Goal: Task Accomplishment & Management: Manage account settings

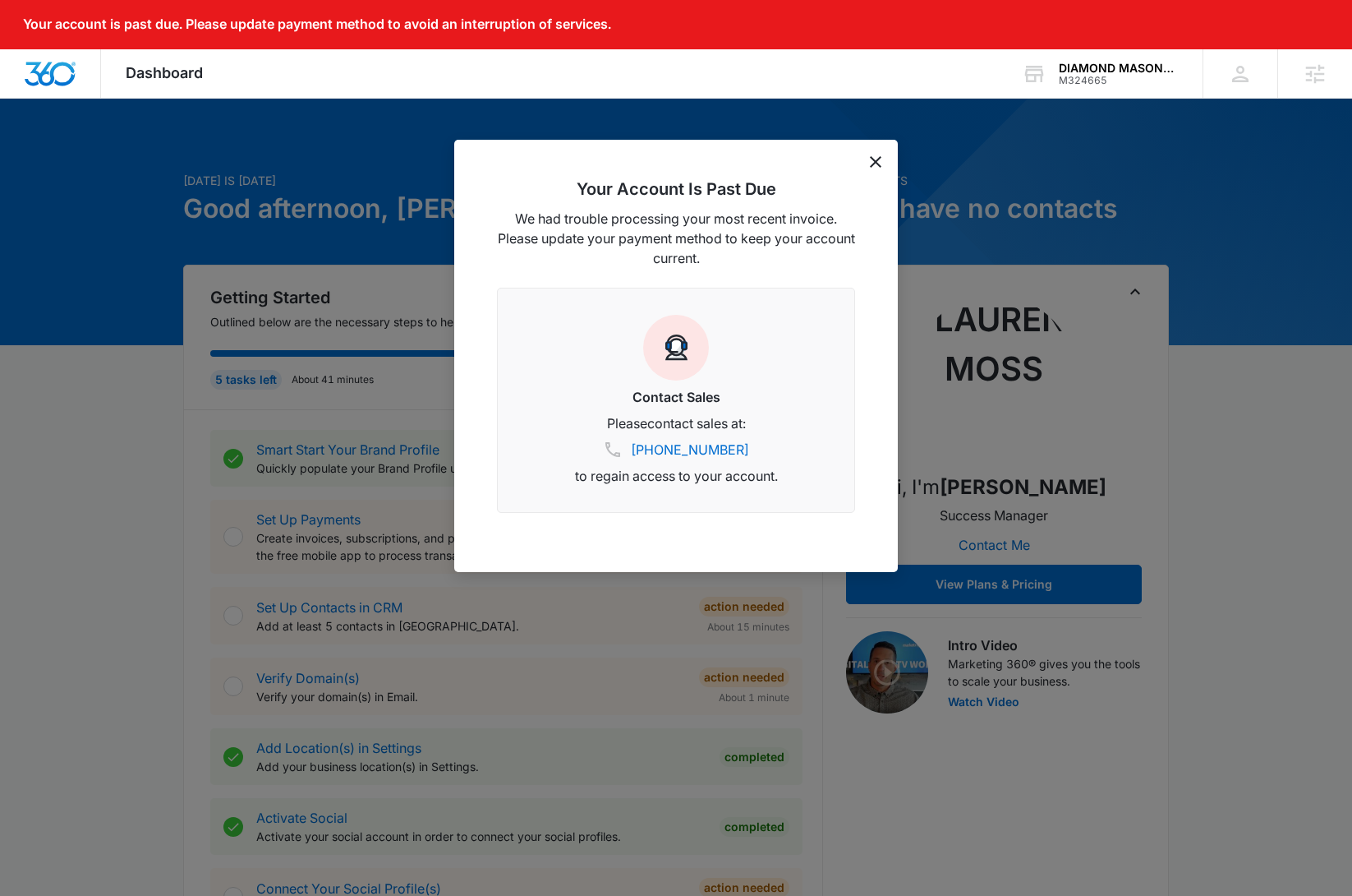
click at [874, 162] on icon "dismiss this dialog" at bounding box center [876, 162] width 12 height 12
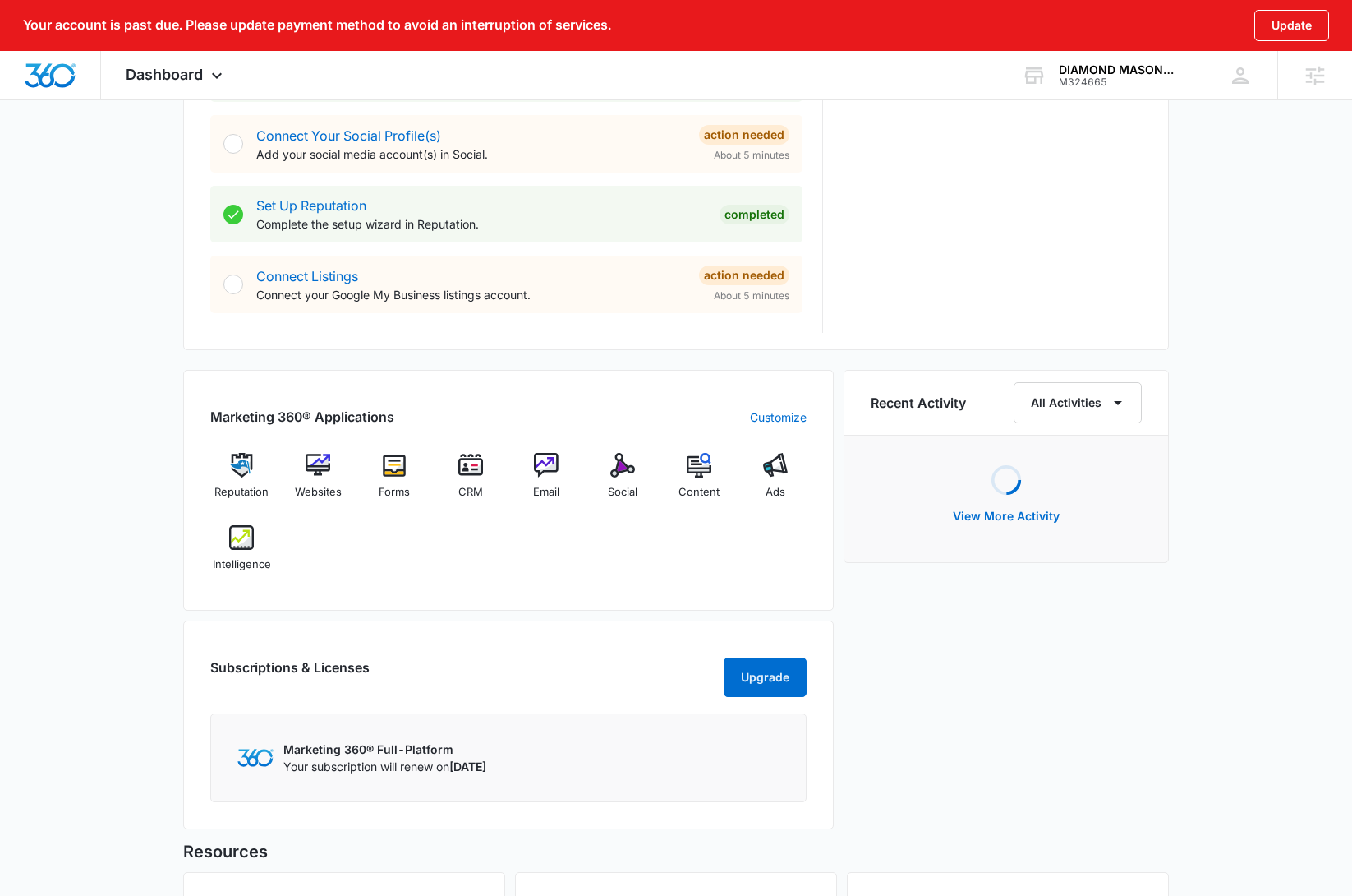
scroll to position [756, 0]
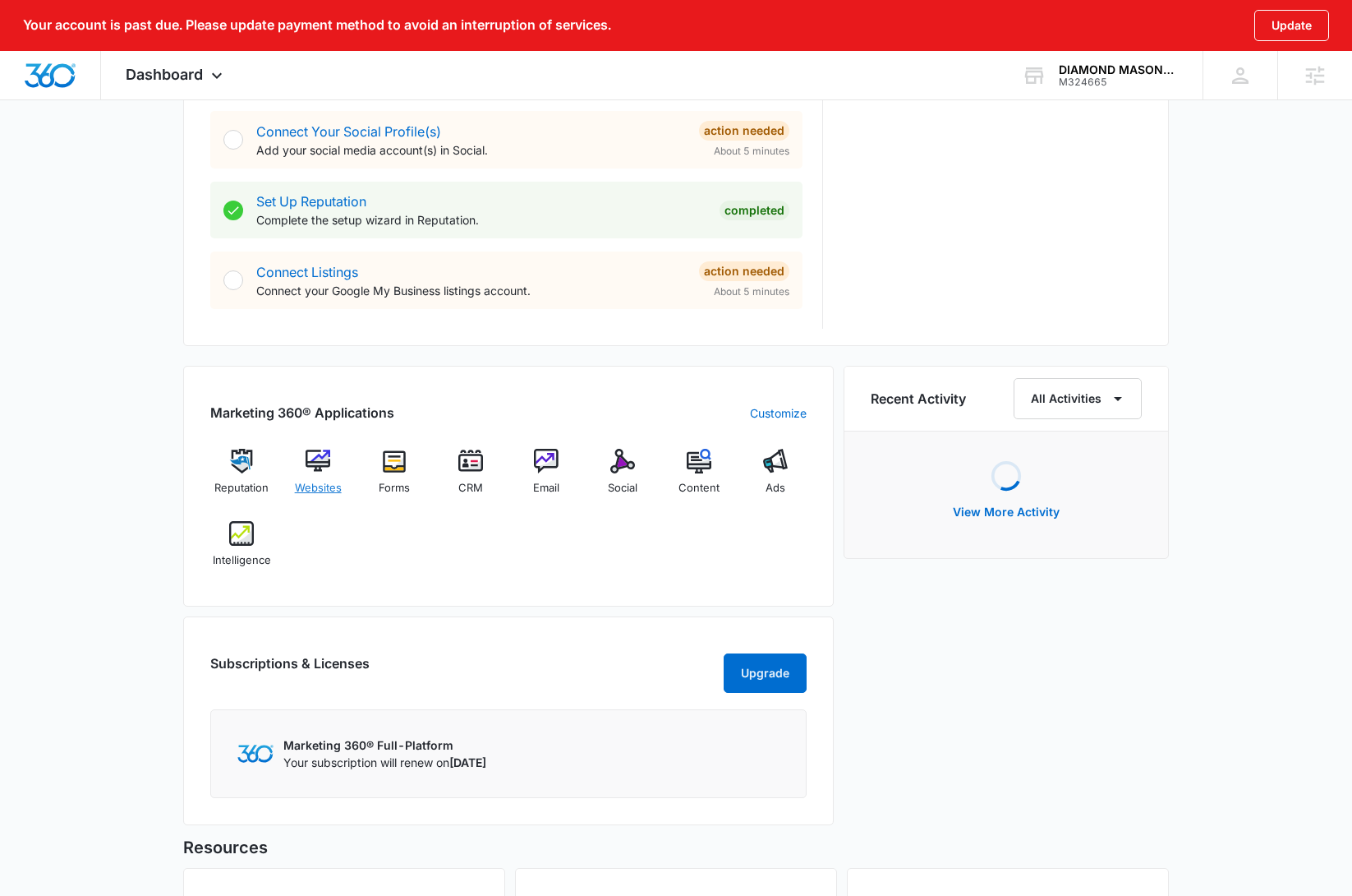
click at [312, 458] on img at bounding box center [319, 461] width 25 height 25
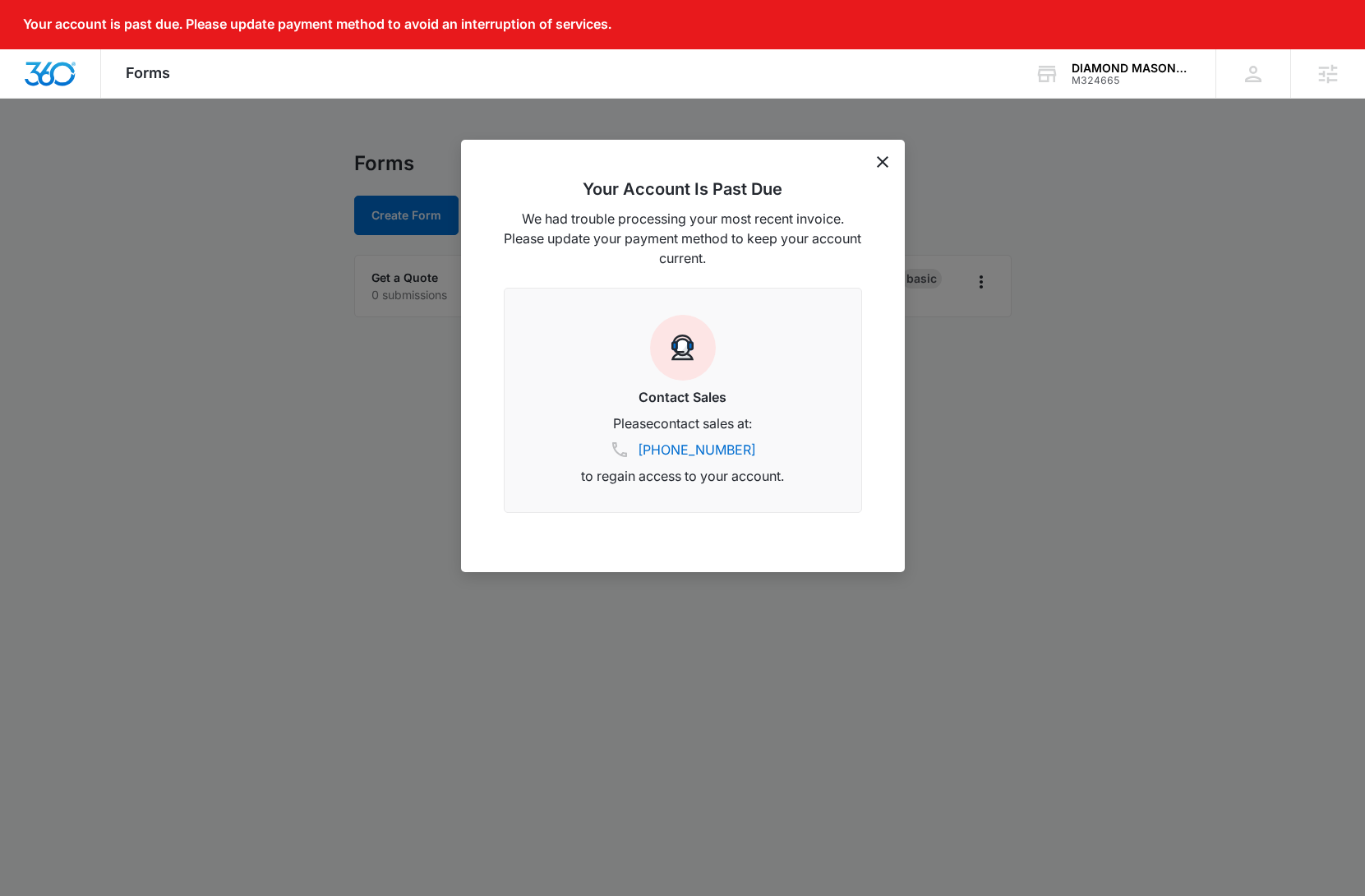
click at [878, 166] on icon "dismiss this dialog" at bounding box center [883, 162] width 12 height 12
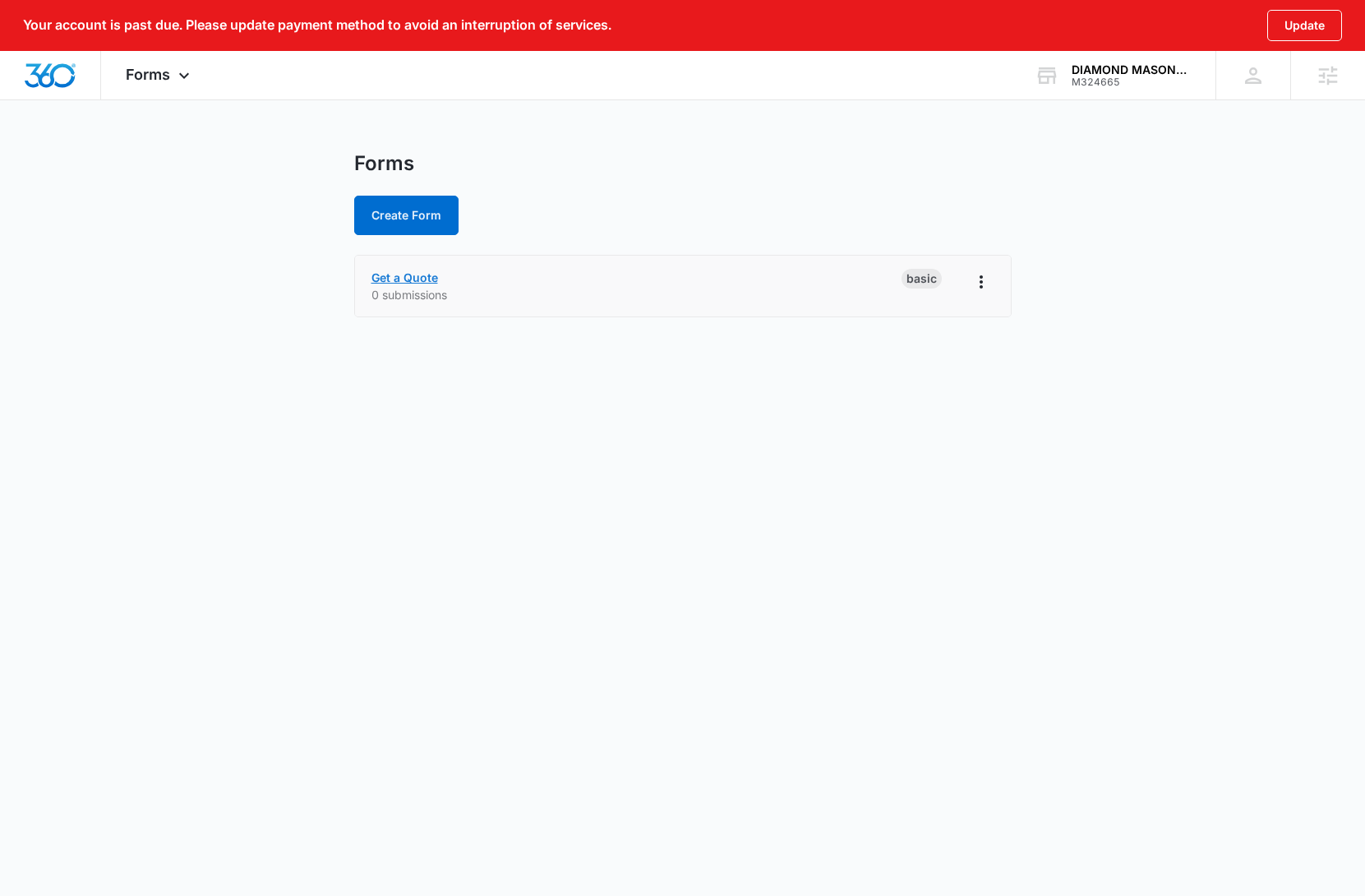
click at [407, 277] on link "Get a Quote" at bounding box center [404, 277] width 66 height 14
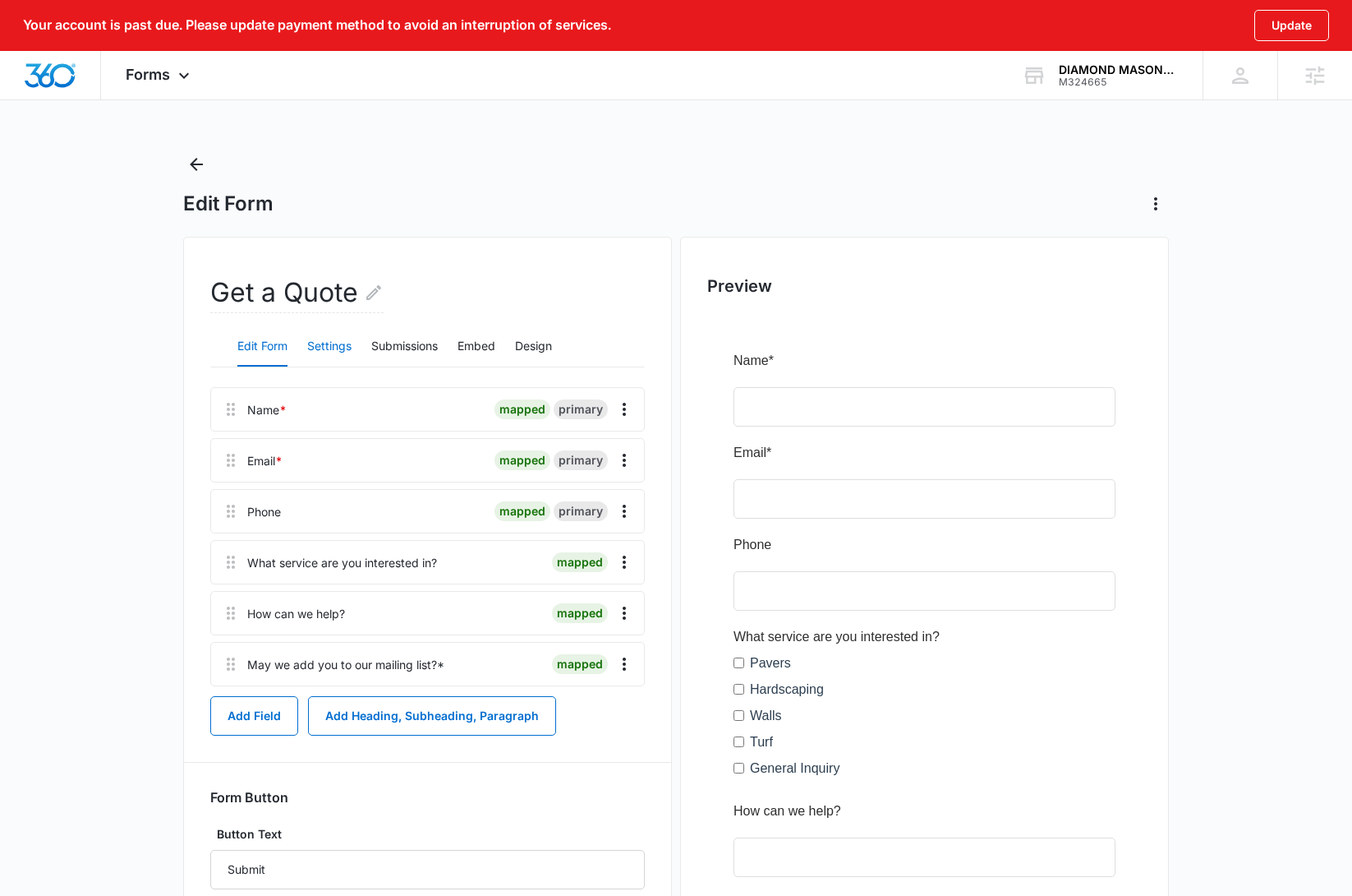
click at [340, 349] on button "Settings" at bounding box center [329, 346] width 44 height 39
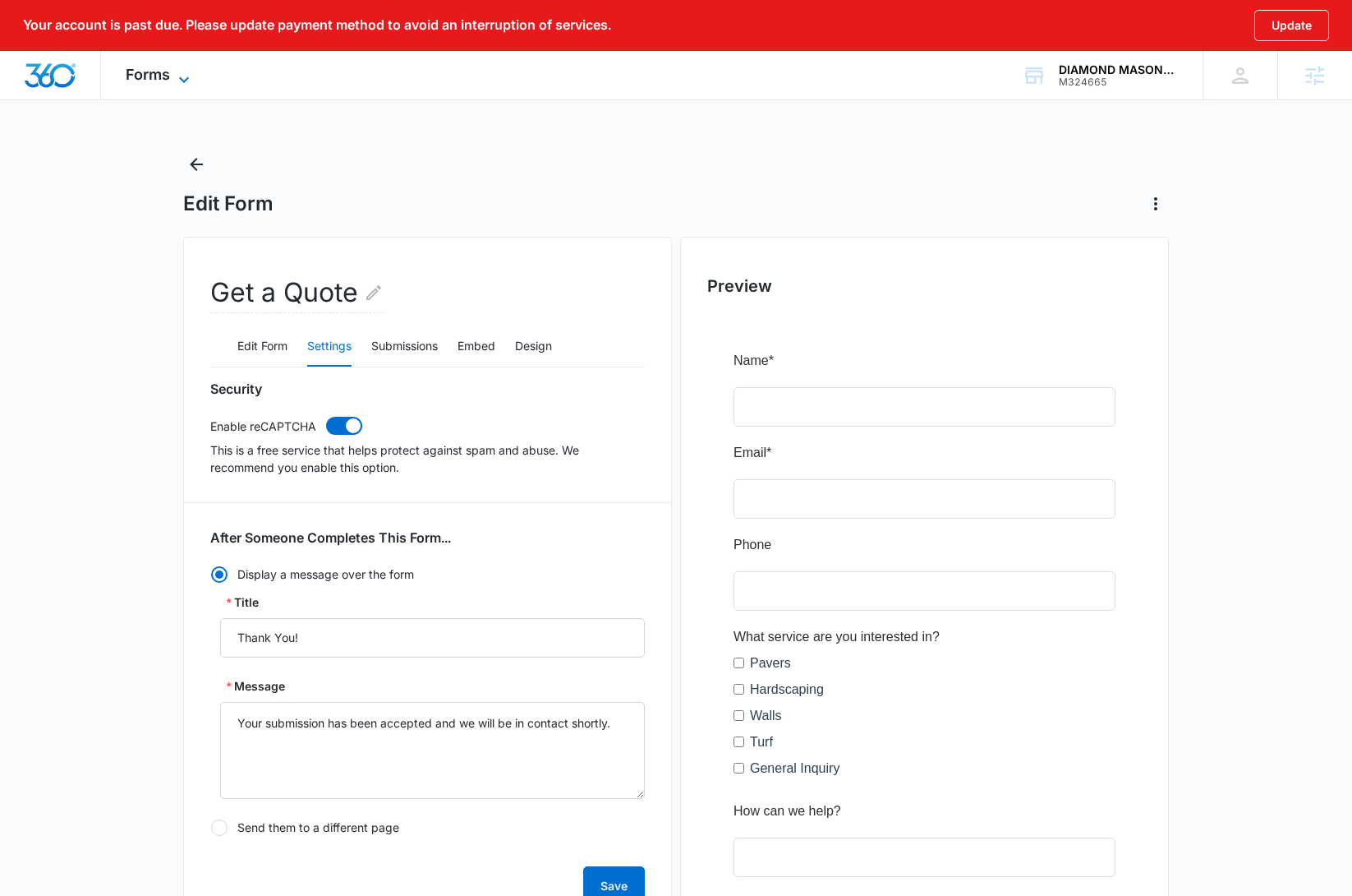
click at [152, 81] on span "Forms" at bounding box center [148, 74] width 44 height 17
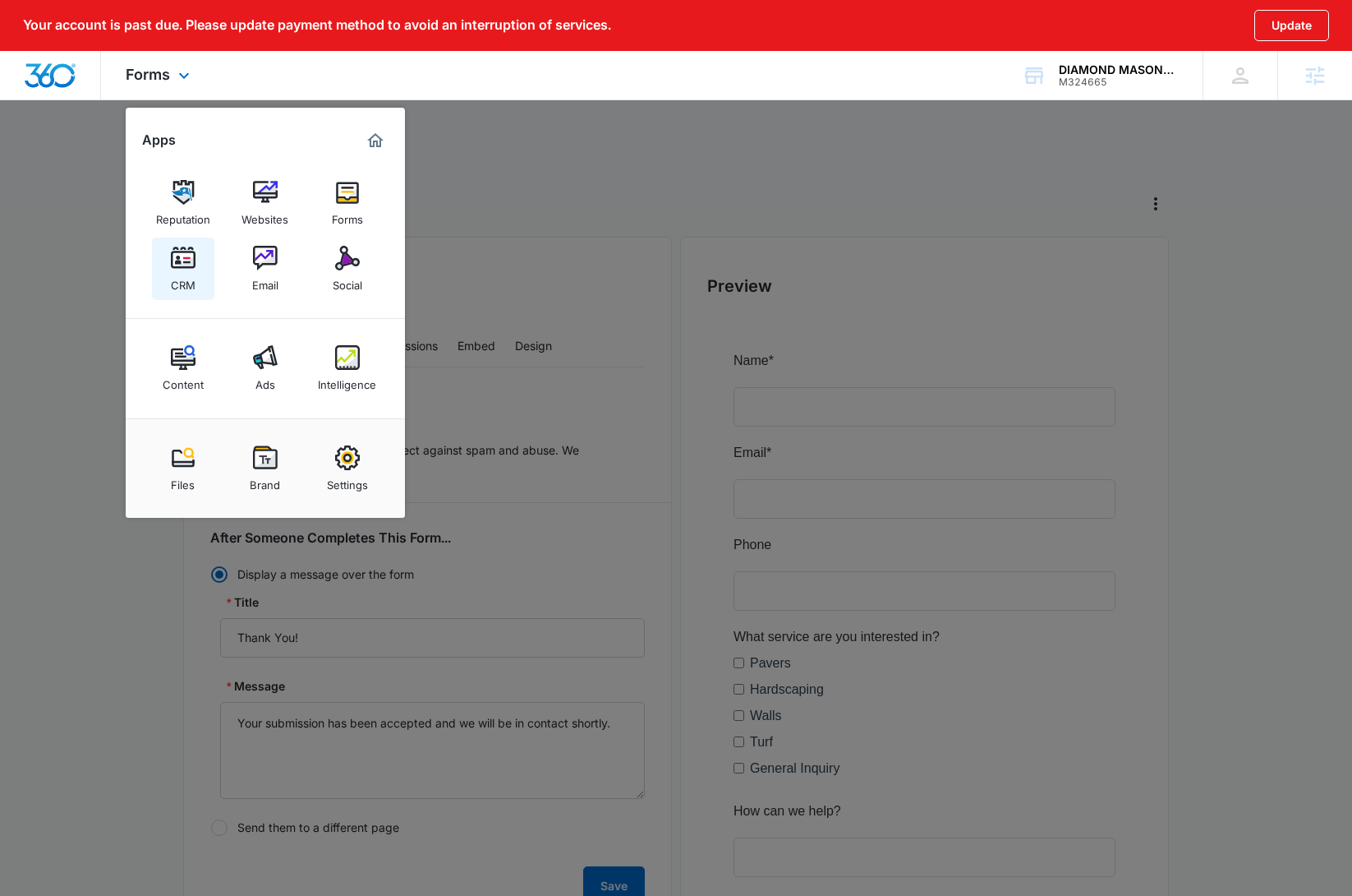
click at [193, 259] on img at bounding box center [184, 258] width 25 height 25
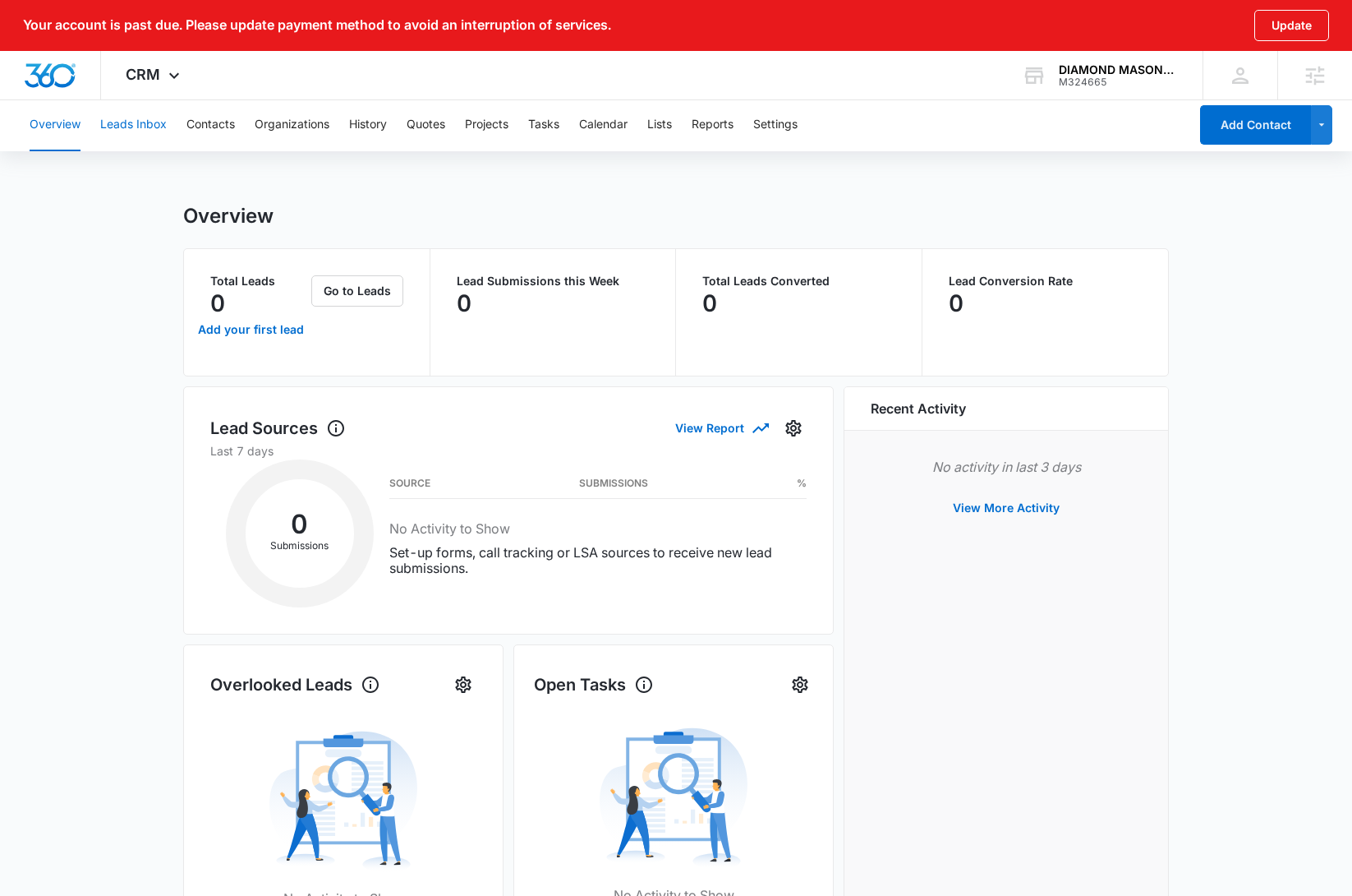
click at [145, 129] on button "Leads Inbox" at bounding box center [133, 124] width 66 height 53
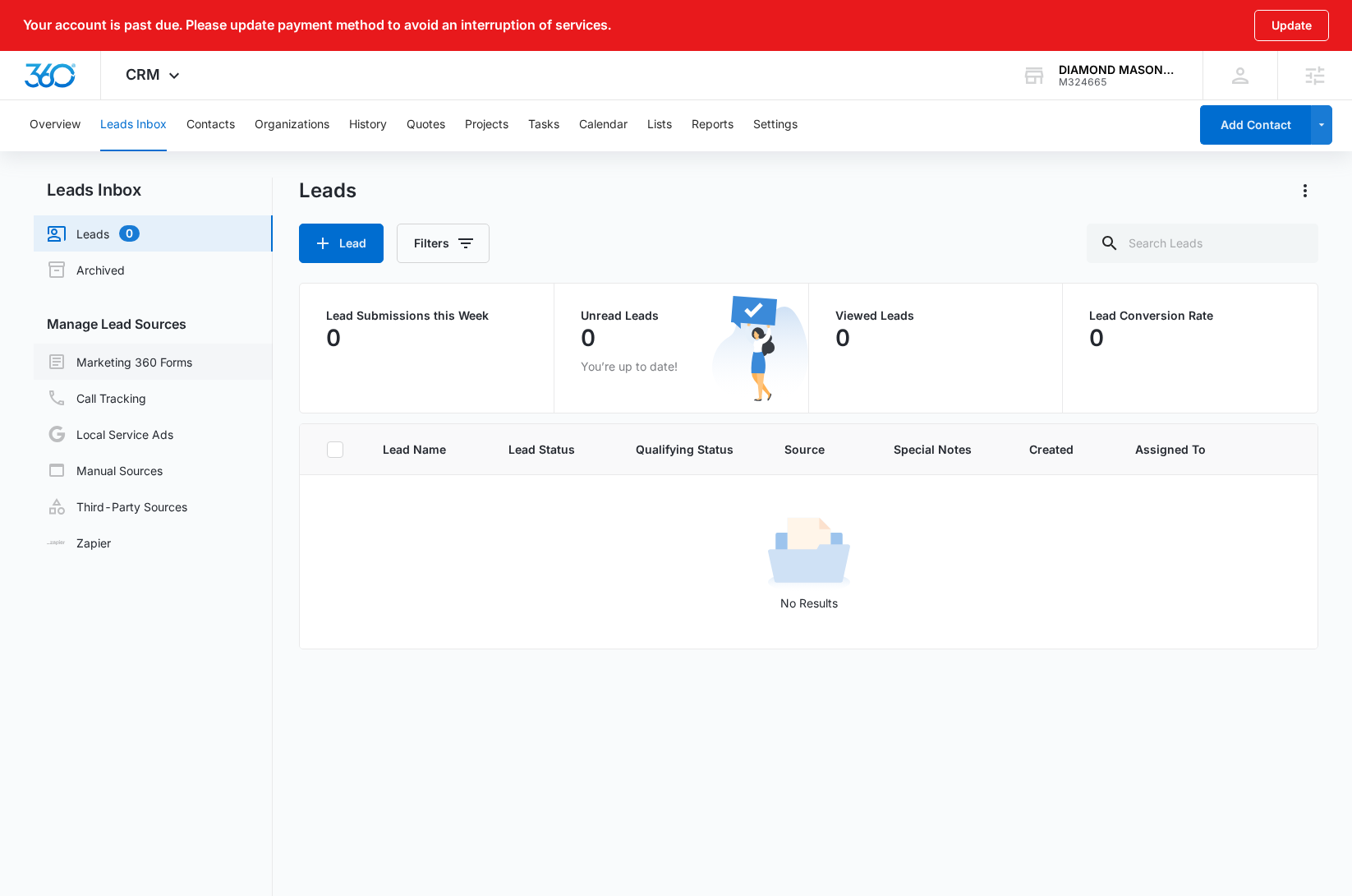
click at [178, 359] on link "Marketing 360 Forms" at bounding box center [119, 361] width 145 height 19
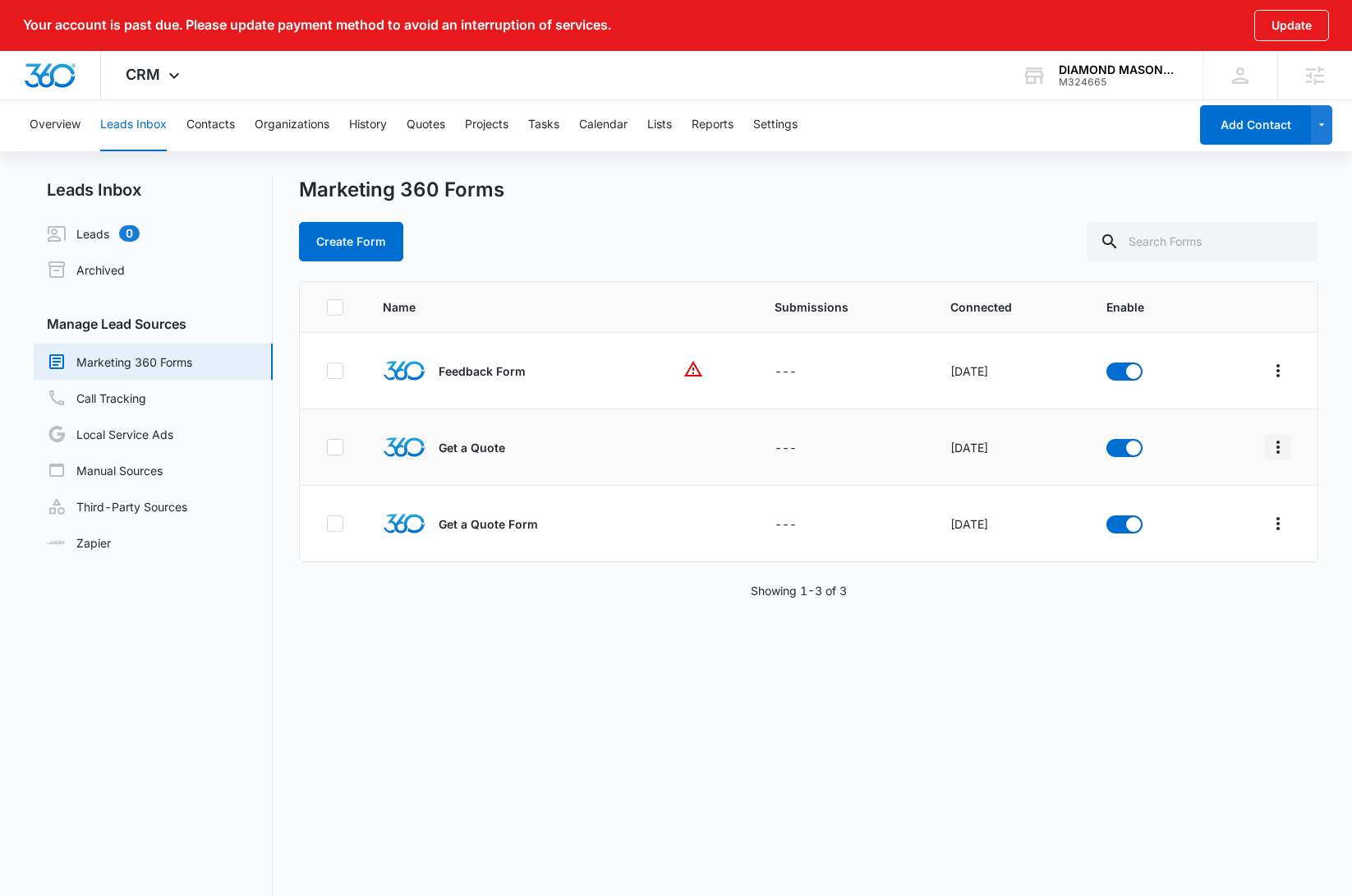
click at [1277, 445] on icon "Overflow Menu" at bounding box center [1278, 448] width 3 height 13
click at [1227, 565] on div "Submission Rules" at bounding box center [1192, 567] width 92 height 12
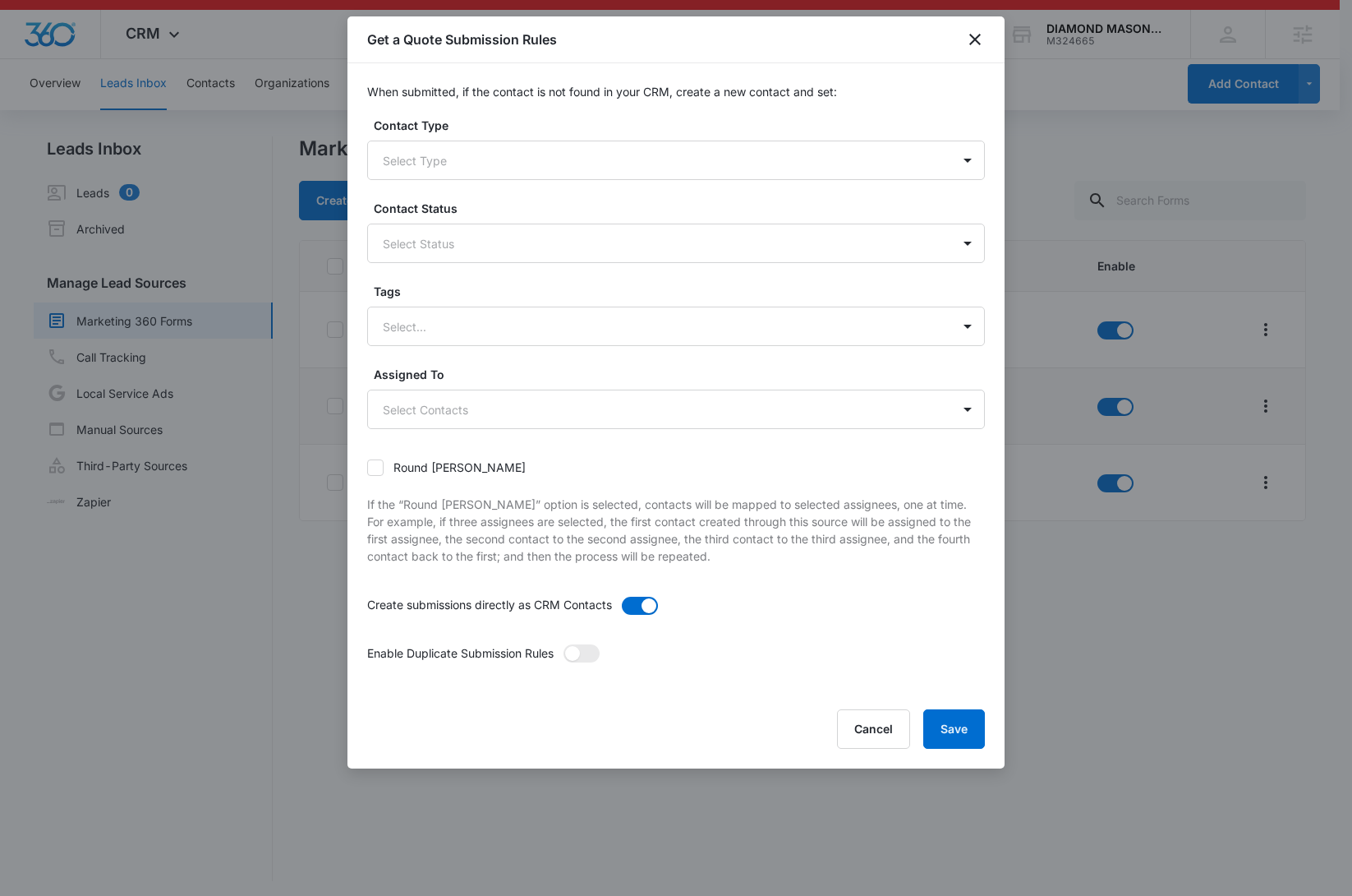
scroll to position [46, 0]
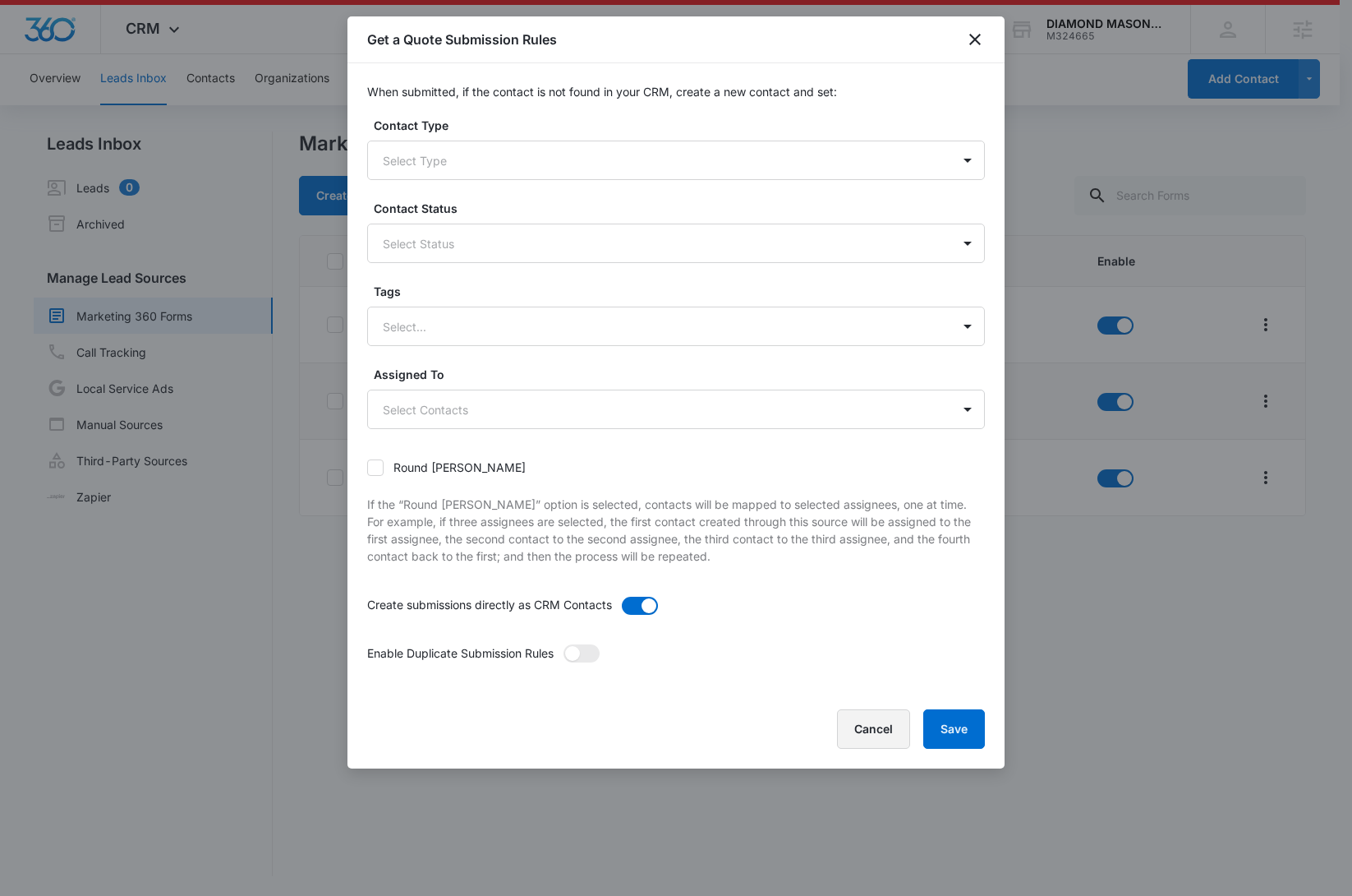
click at [862, 729] on button "Cancel" at bounding box center [874, 729] width 73 height 39
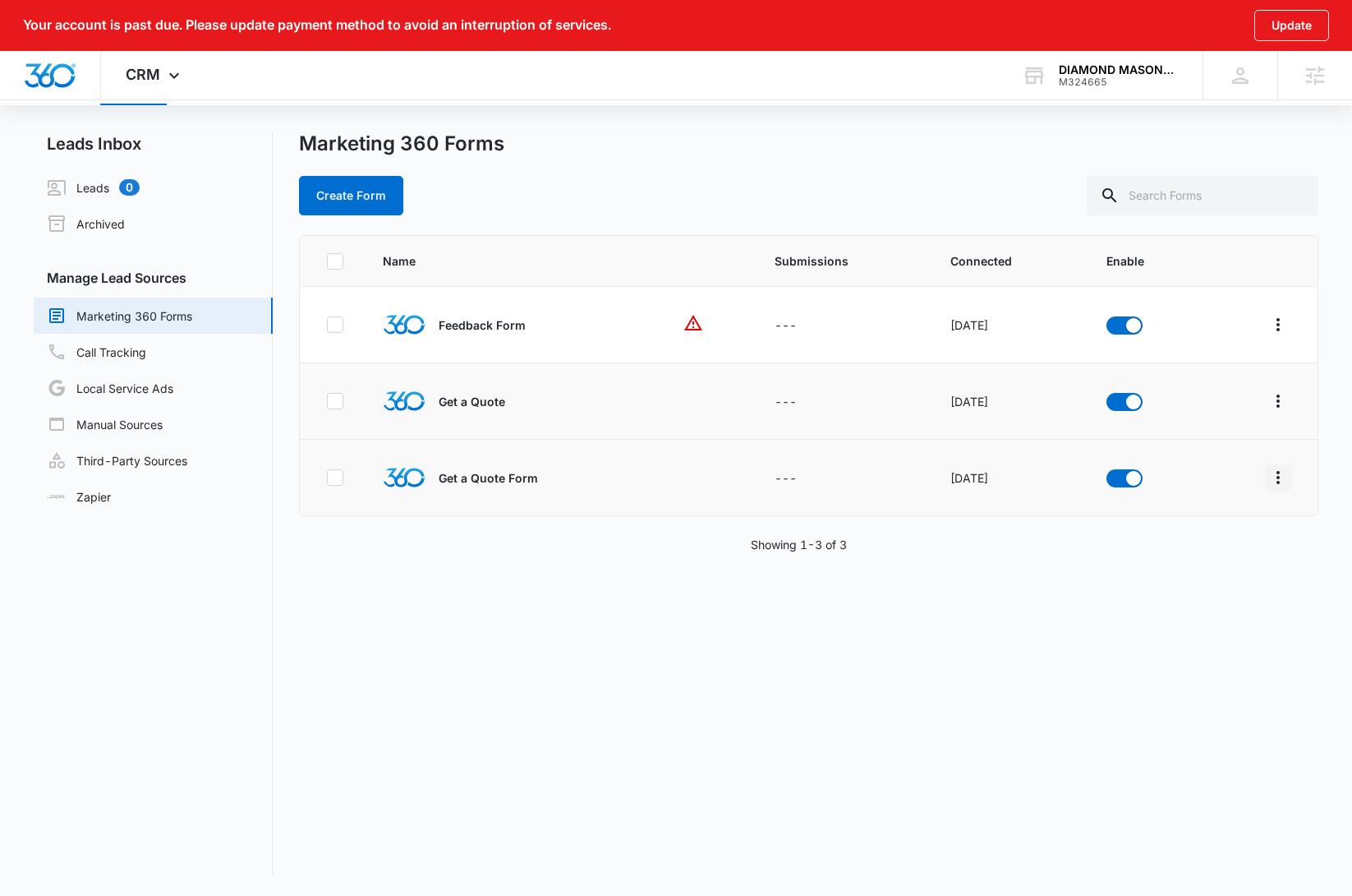
click at [1268, 482] on icon "Overflow Menu" at bounding box center [1278, 477] width 19 height 19
click at [1211, 574] on div "Field Mapping" at bounding box center [1192, 573] width 92 height 12
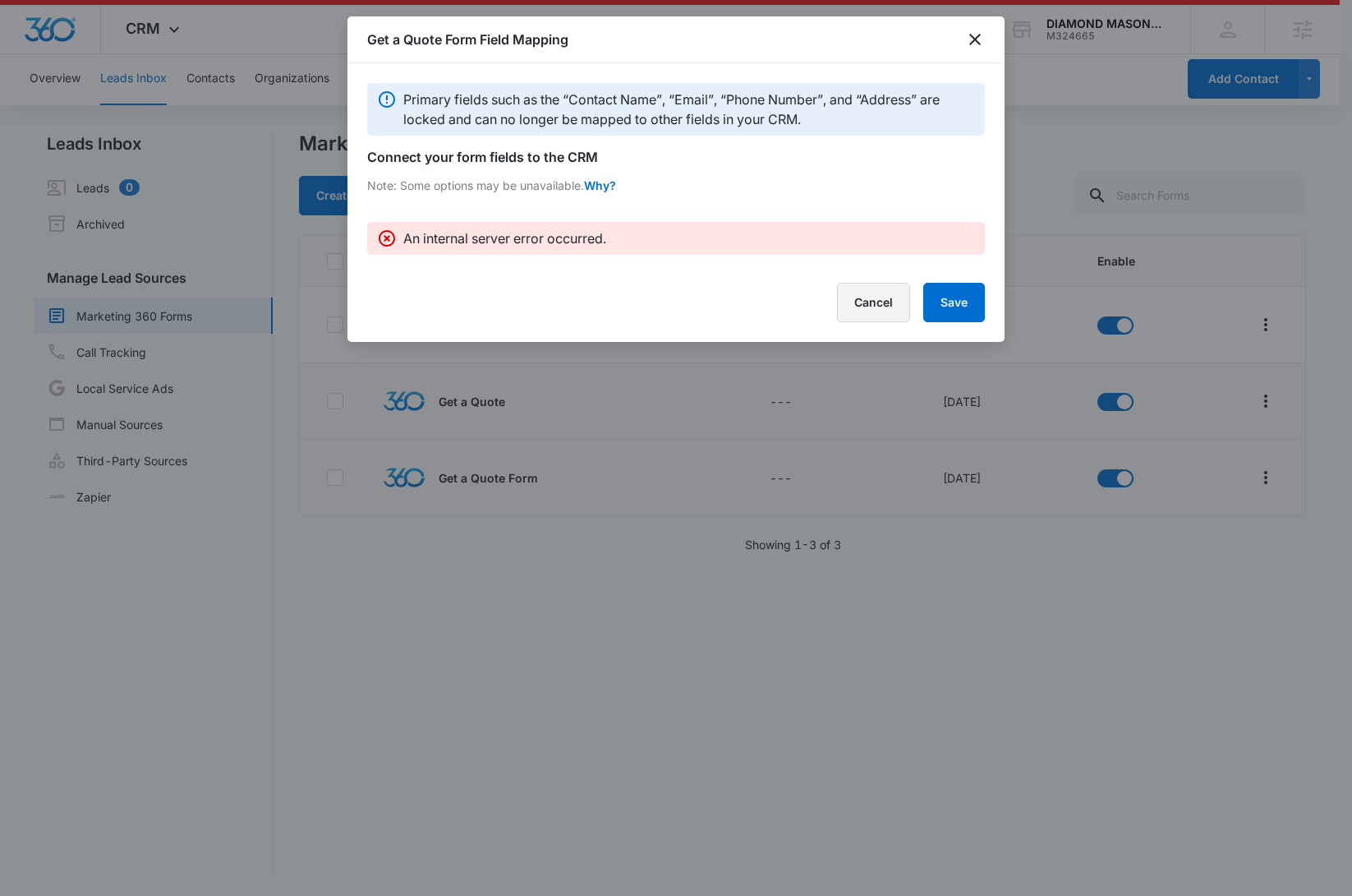
click at [866, 311] on button "Cancel" at bounding box center [874, 302] width 73 height 39
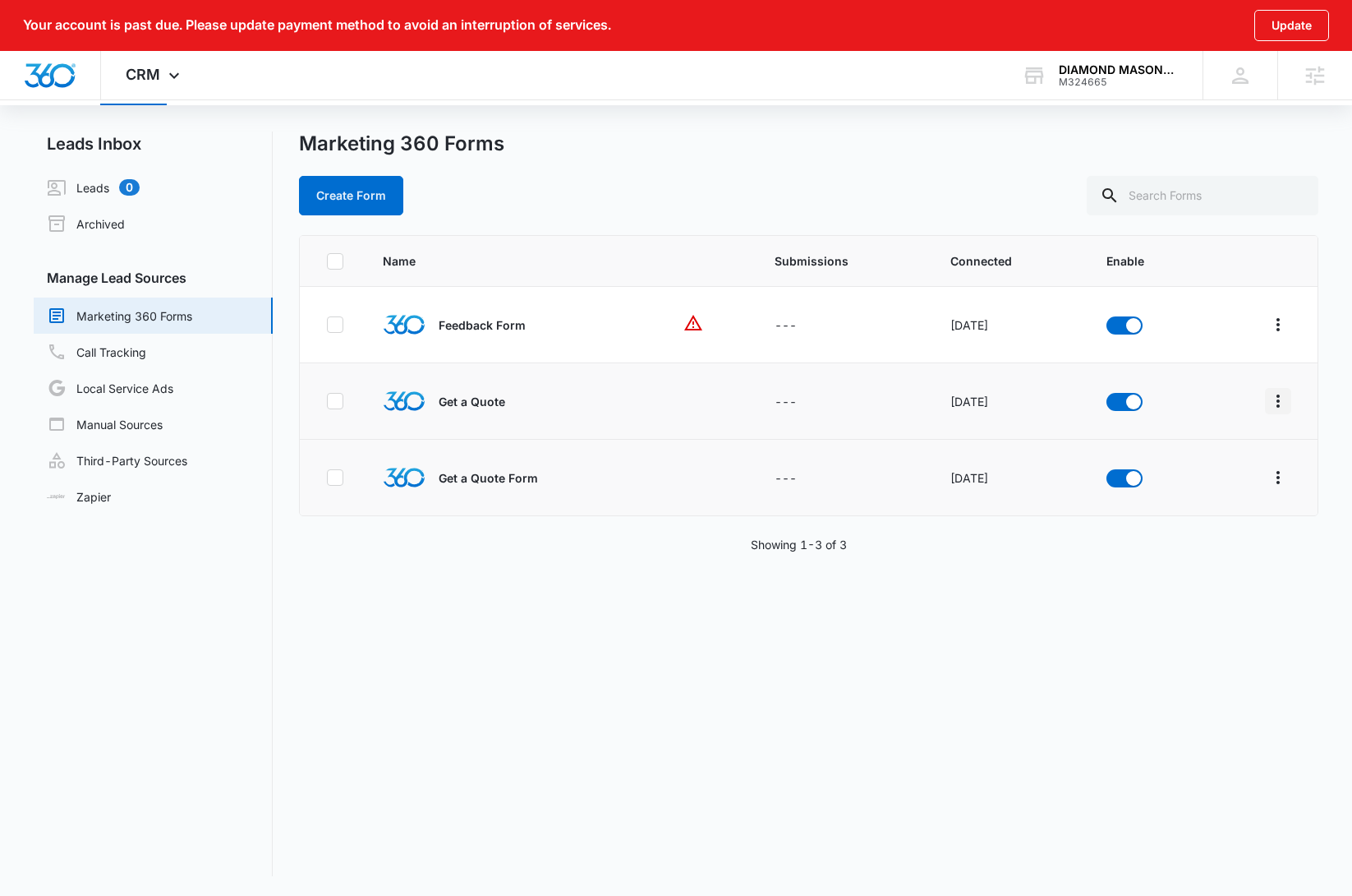
drag, startPoint x: 1274, startPoint y: 401, endPoint x: 1263, endPoint y: 408, distance: 13.0
click at [1273, 401] on icon "Overflow Menu" at bounding box center [1278, 400] width 19 height 19
click at [1205, 501] on div "Field Mapping" at bounding box center [1192, 497] width 92 height 12
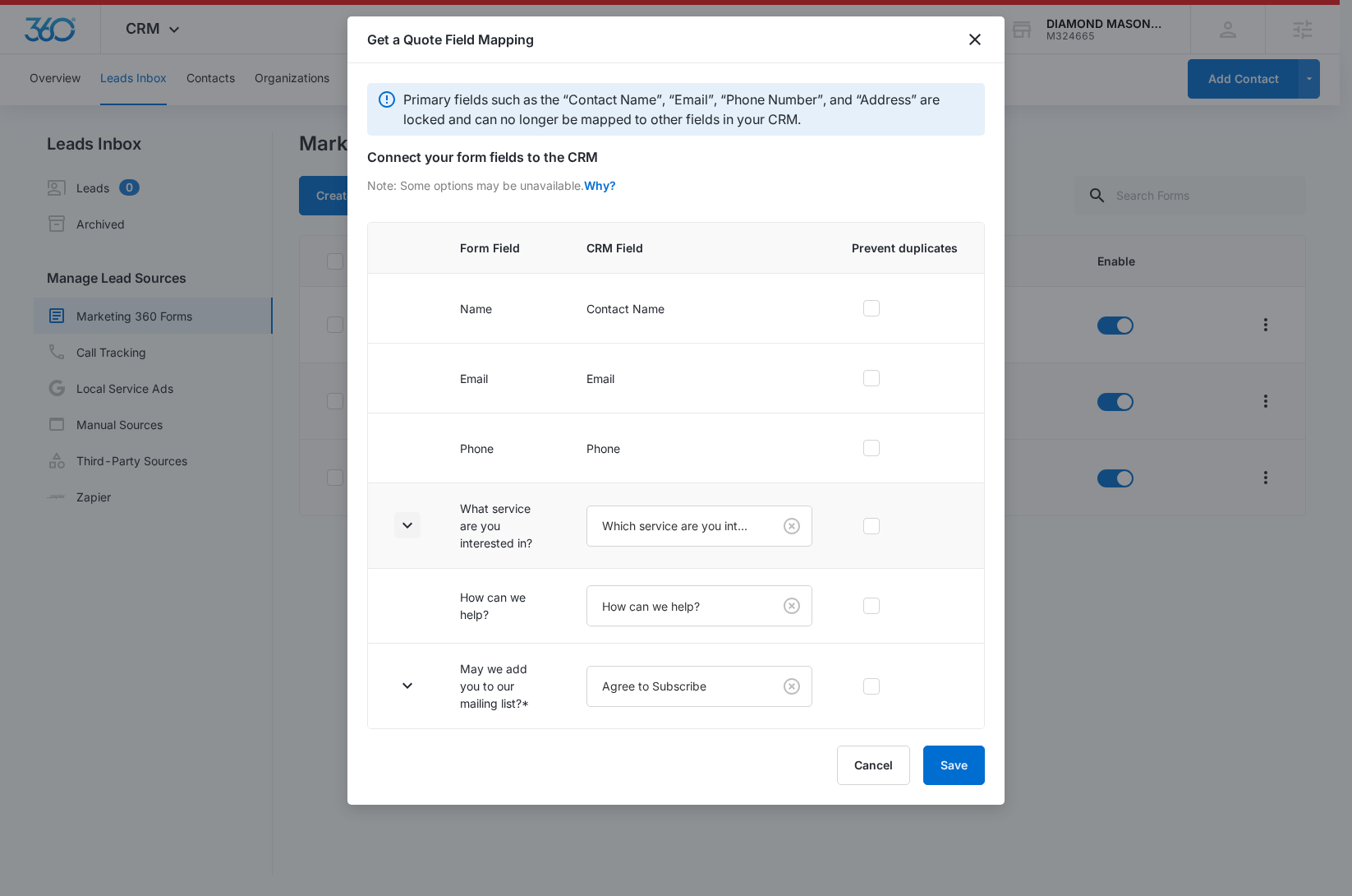
click at [416, 528] on icon "button" at bounding box center [407, 525] width 19 height 19
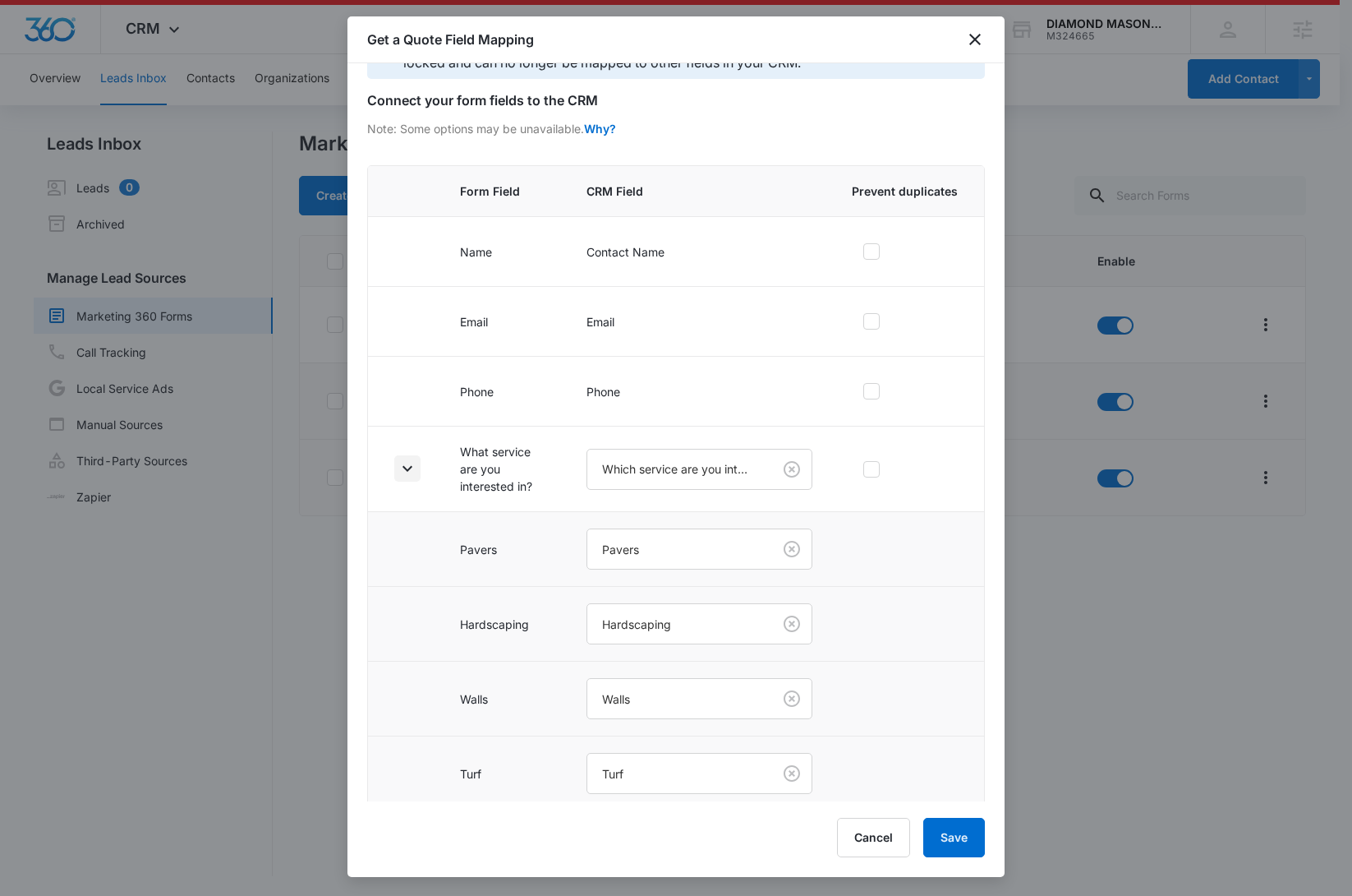
scroll to position [301, 0]
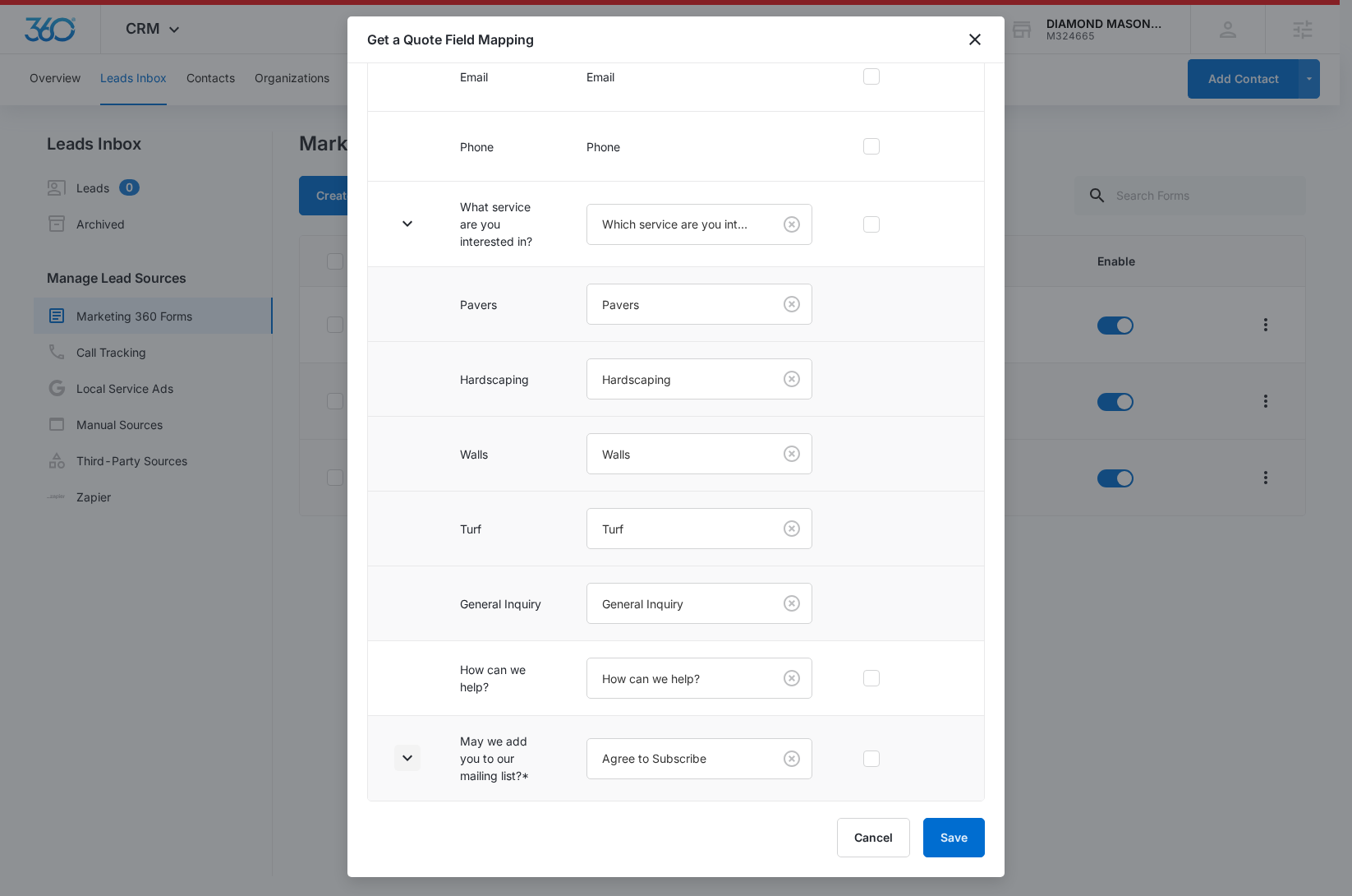
click at [404, 756] on icon "button" at bounding box center [407, 758] width 10 height 6
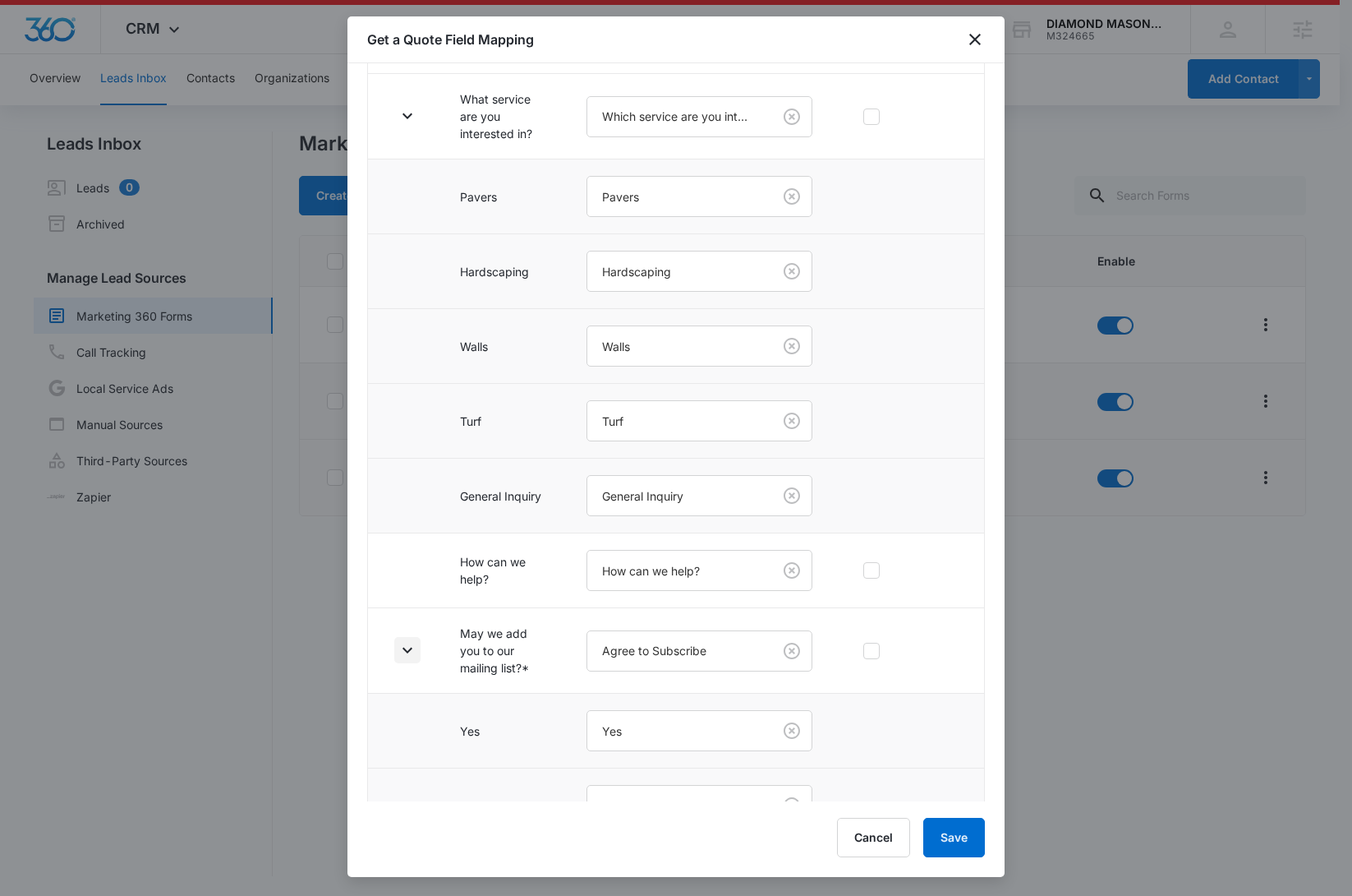
scroll to position [451, 0]
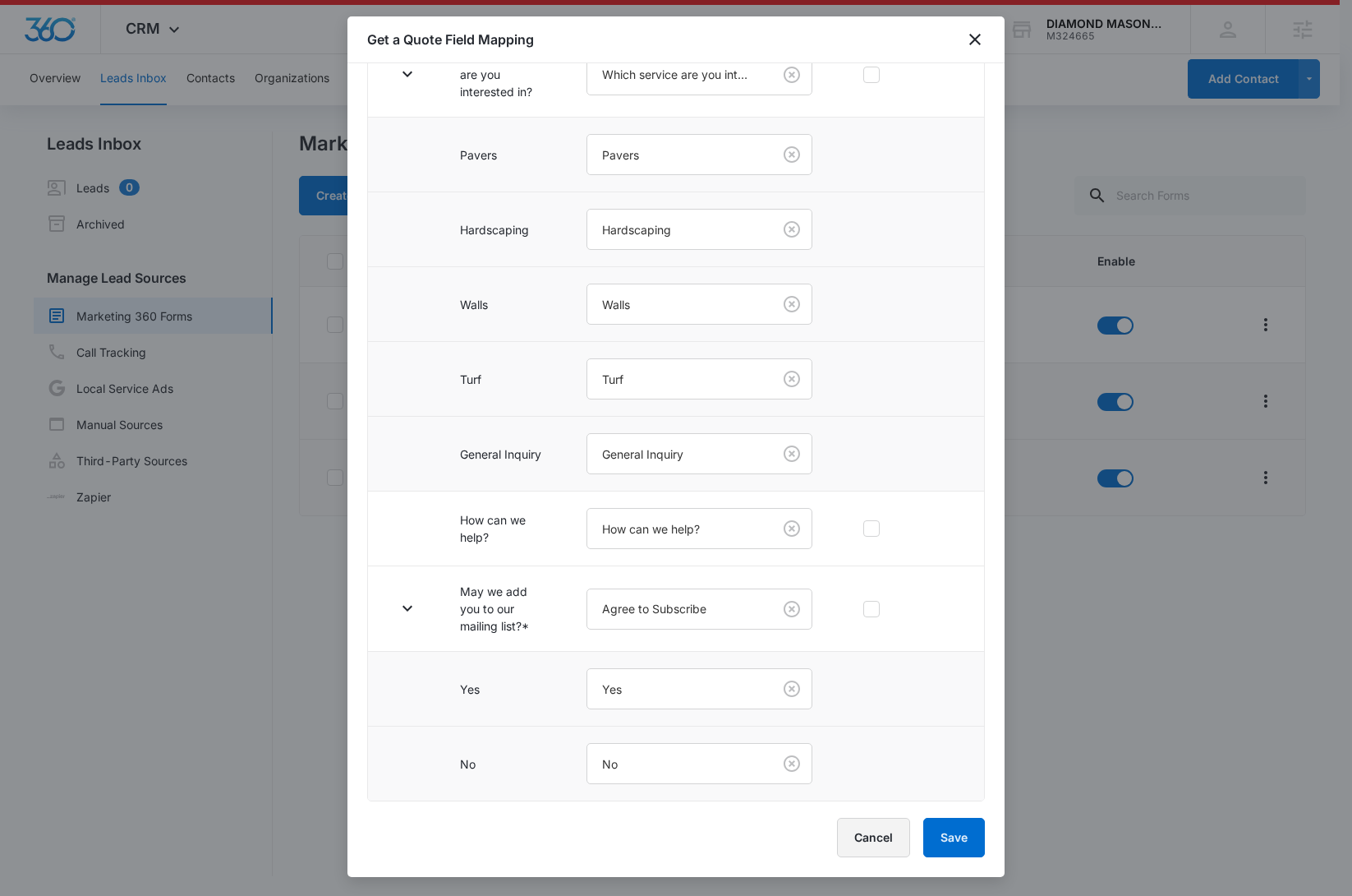
click at [882, 833] on button "Cancel" at bounding box center [874, 836] width 73 height 39
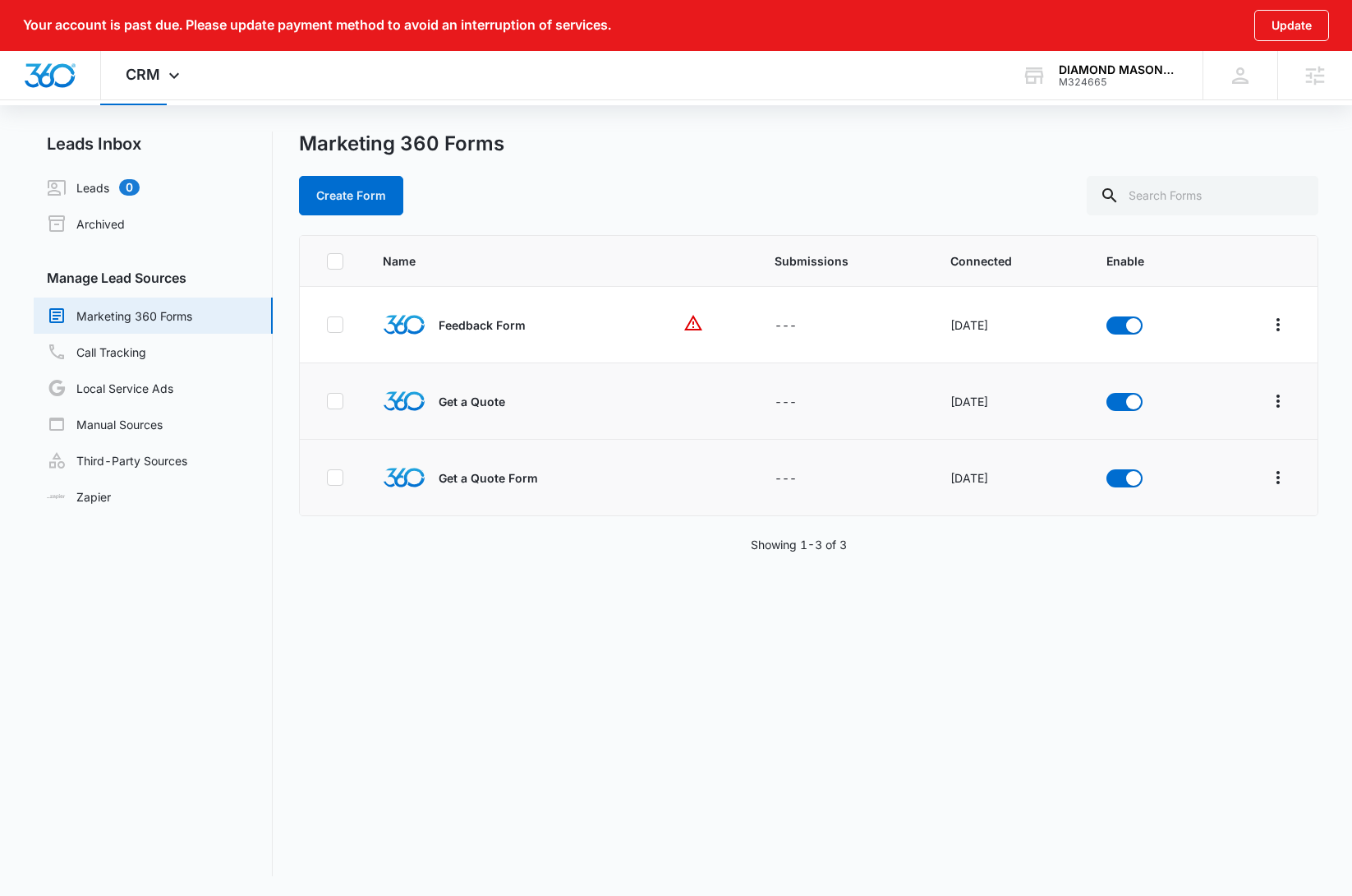
click at [401, 640] on div "Name Submissions Connected Enable Feedback Form --- Oct 12, 2022 Get a Quote --…" at bounding box center [808, 555] width 1019 height 641
click at [150, 74] on span "CRM" at bounding box center [143, 74] width 35 height 17
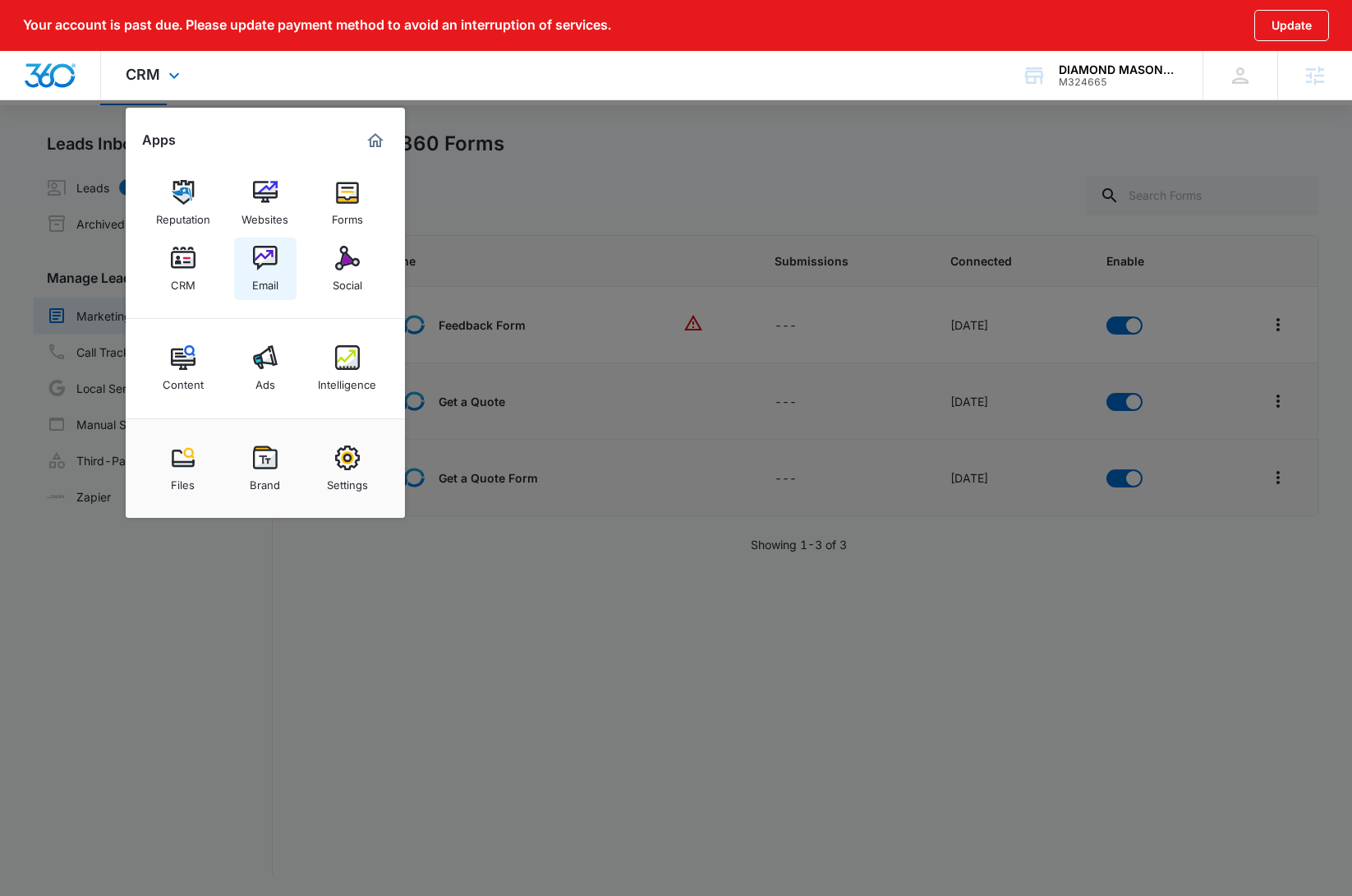
click at [279, 284] on link "Email" at bounding box center [265, 269] width 63 height 63
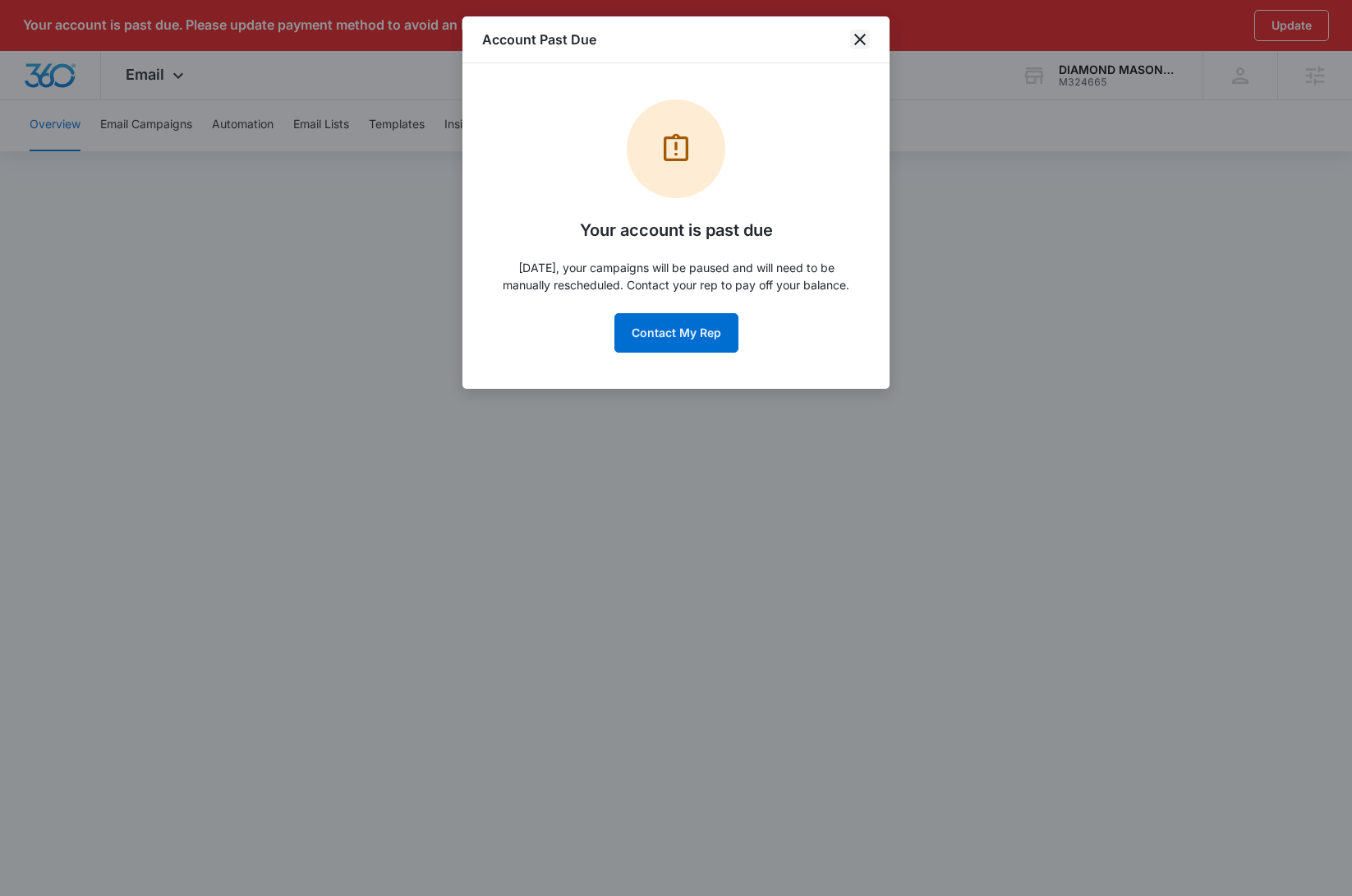
click at [859, 42] on icon "close" at bounding box center [860, 39] width 19 height 19
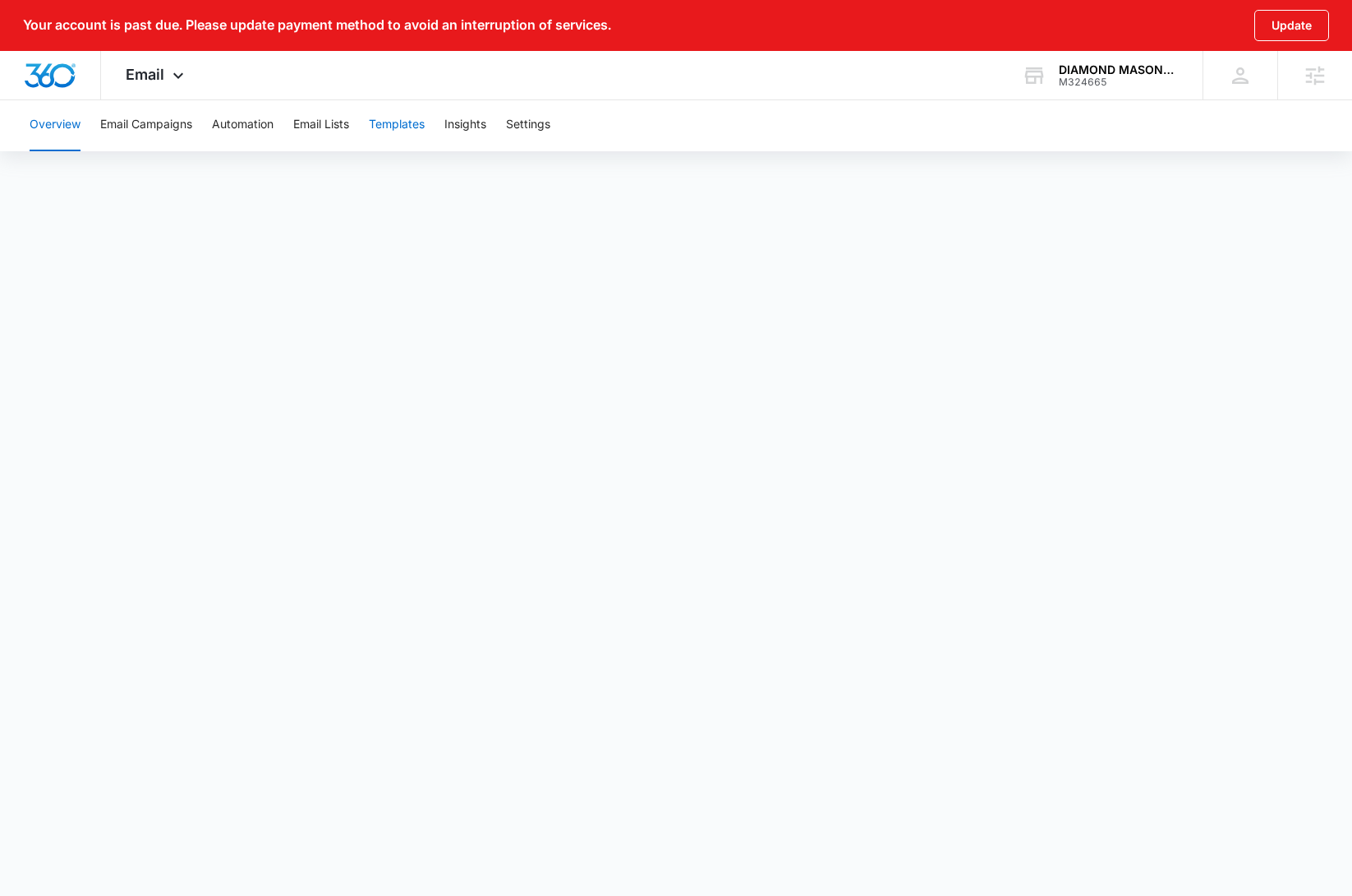
click at [413, 127] on button "Templates" at bounding box center [396, 124] width 56 height 53
click at [72, 120] on button "Overview" at bounding box center [55, 124] width 51 height 53
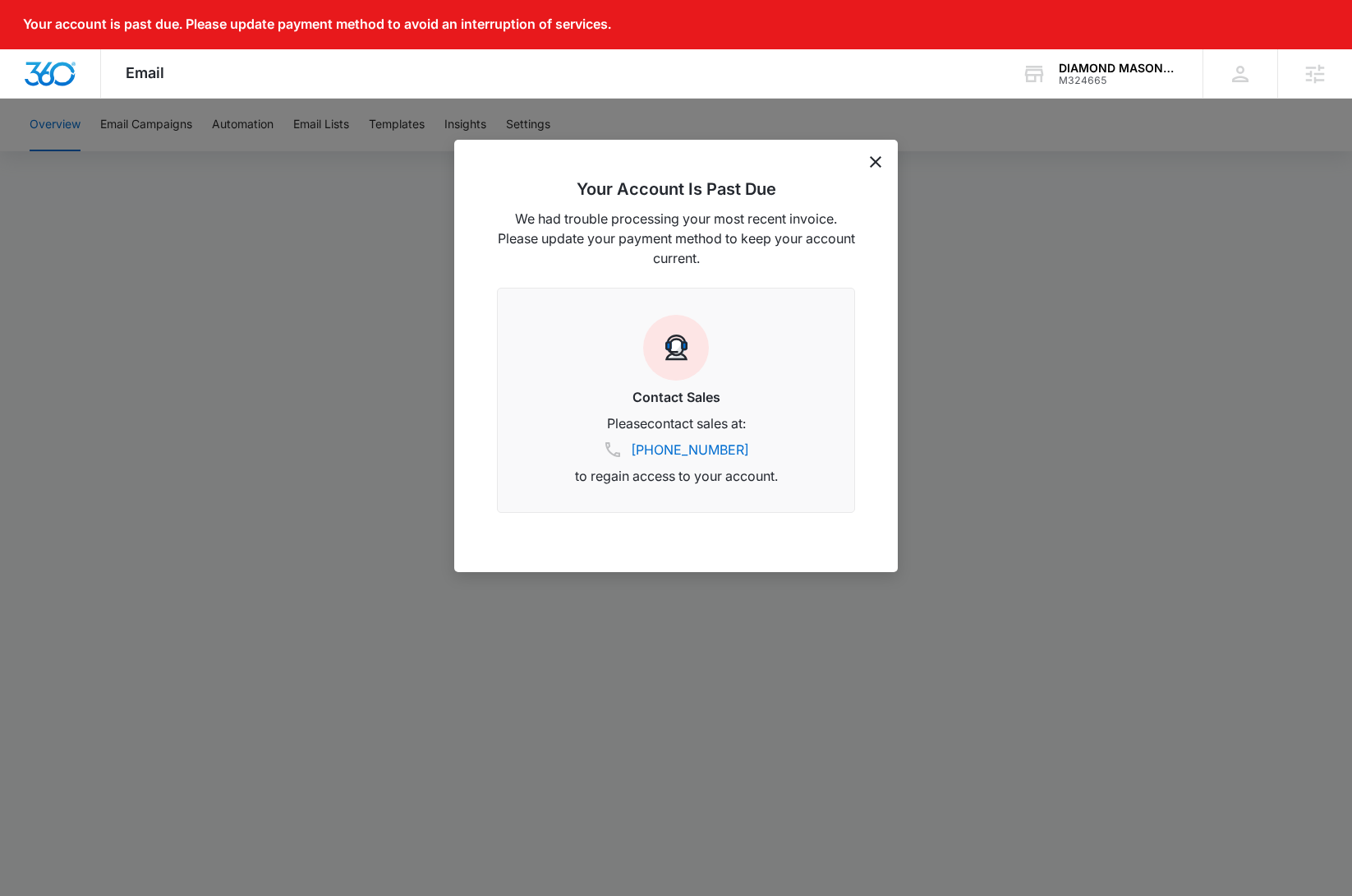
click at [874, 164] on icon "dismiss this dialog" at bounding box center [876, 162] width 12 height 12
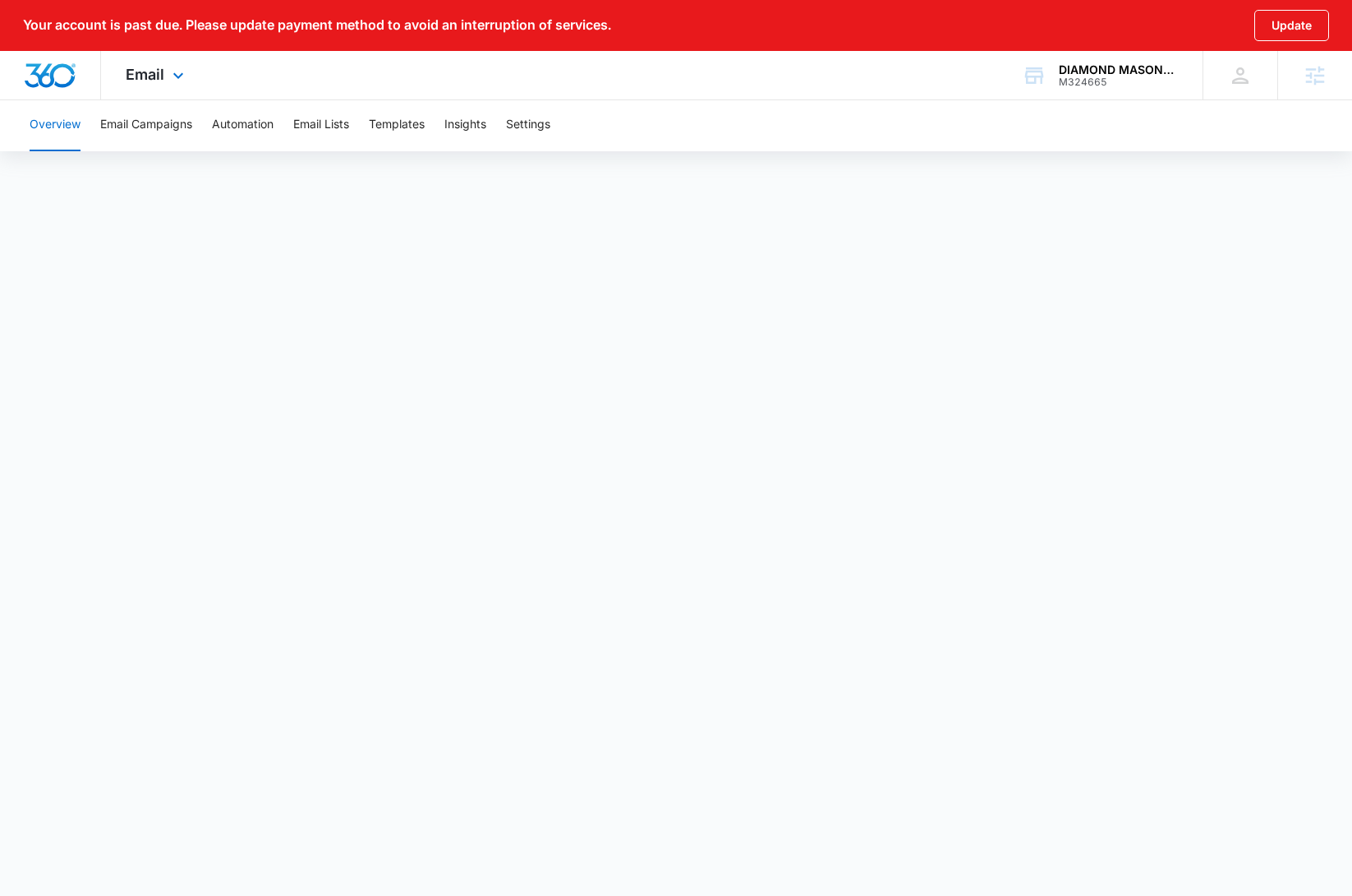
click at [51, 83] on img "Dashboard" at bounding box center [50, 76] width 53 height 25
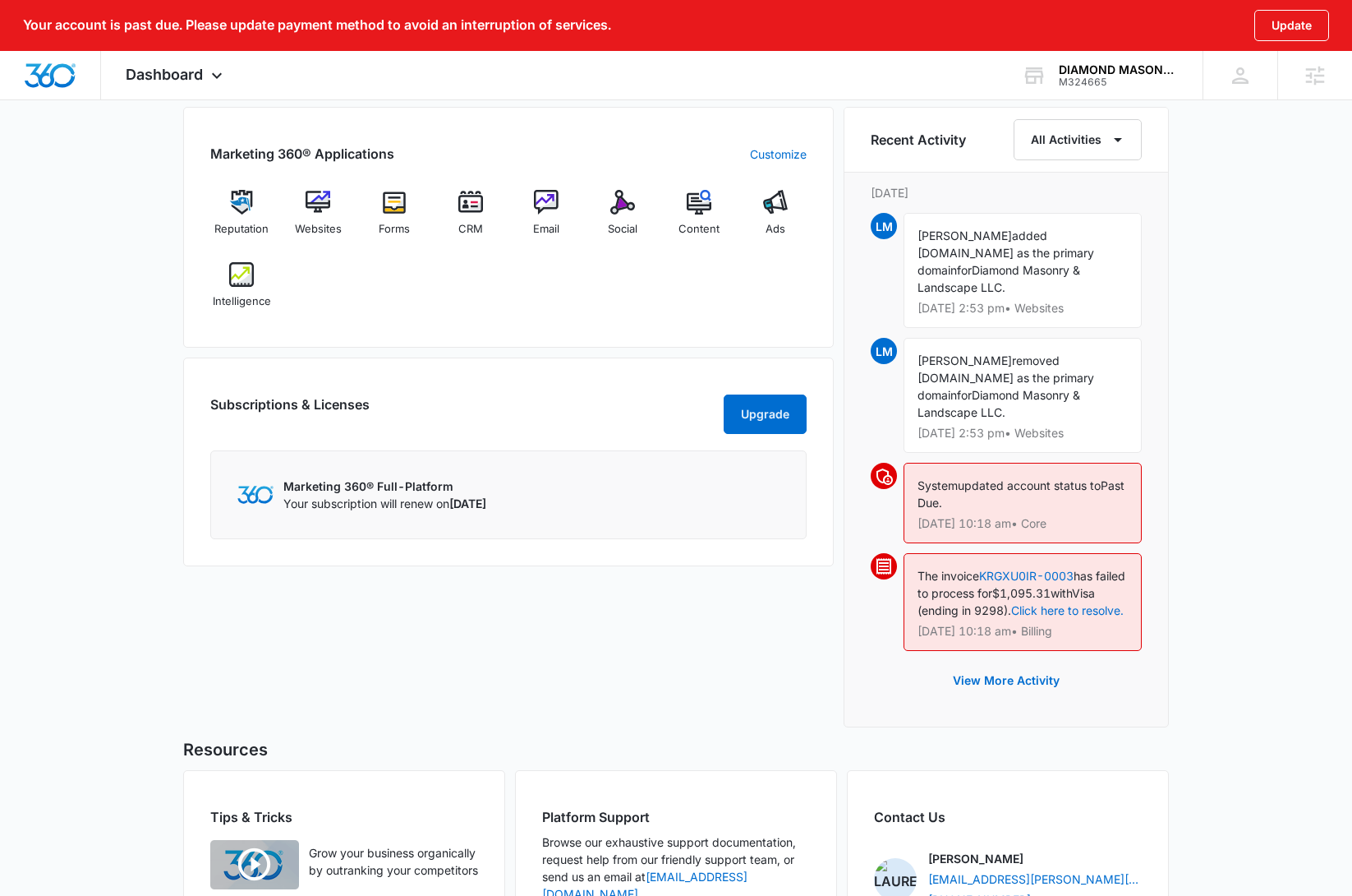
scroll to position [764, 0]
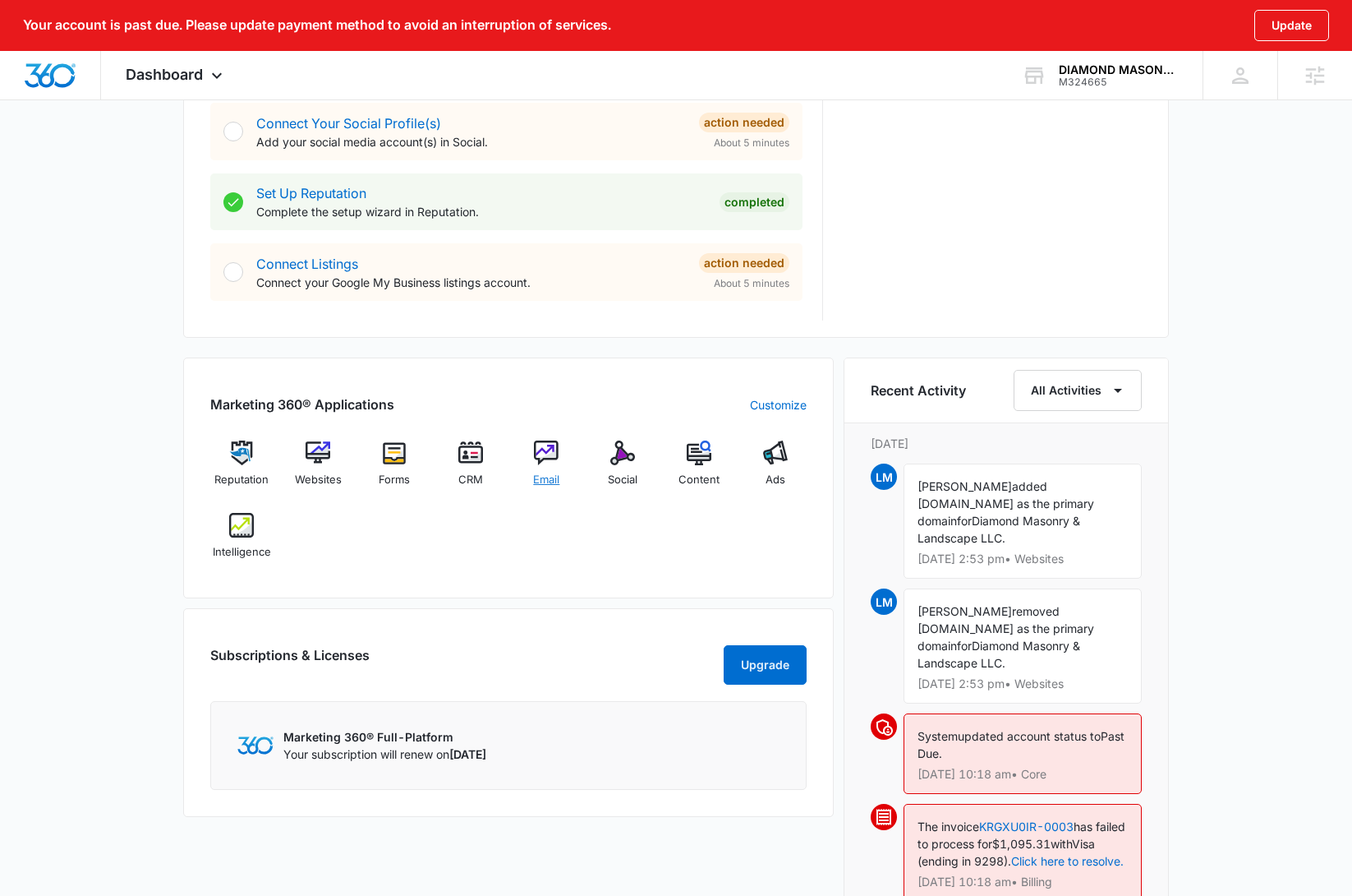
click at [545, 454] on img at bounding box center [547, 453] width 25 height 25
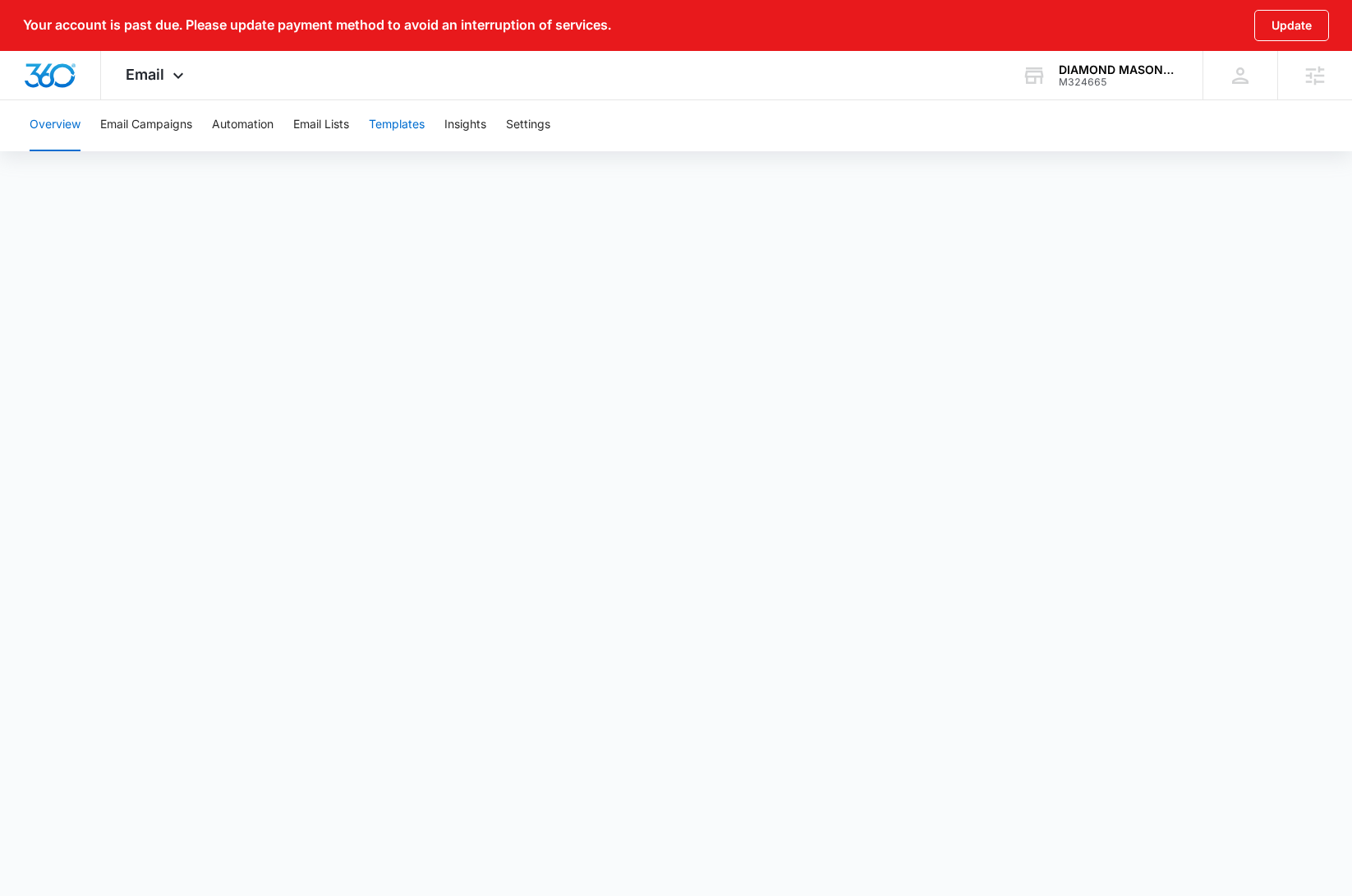
click at [412, 121] on button "Templates" at bounding box center [396, 124] width 56 height 53
click at [399, 128] on button "Templates" at bounding box center [396, 124] width 56 height 53
click at [269, 133] on button "Automation" at bounding box center [242, 124] width 62 height 53
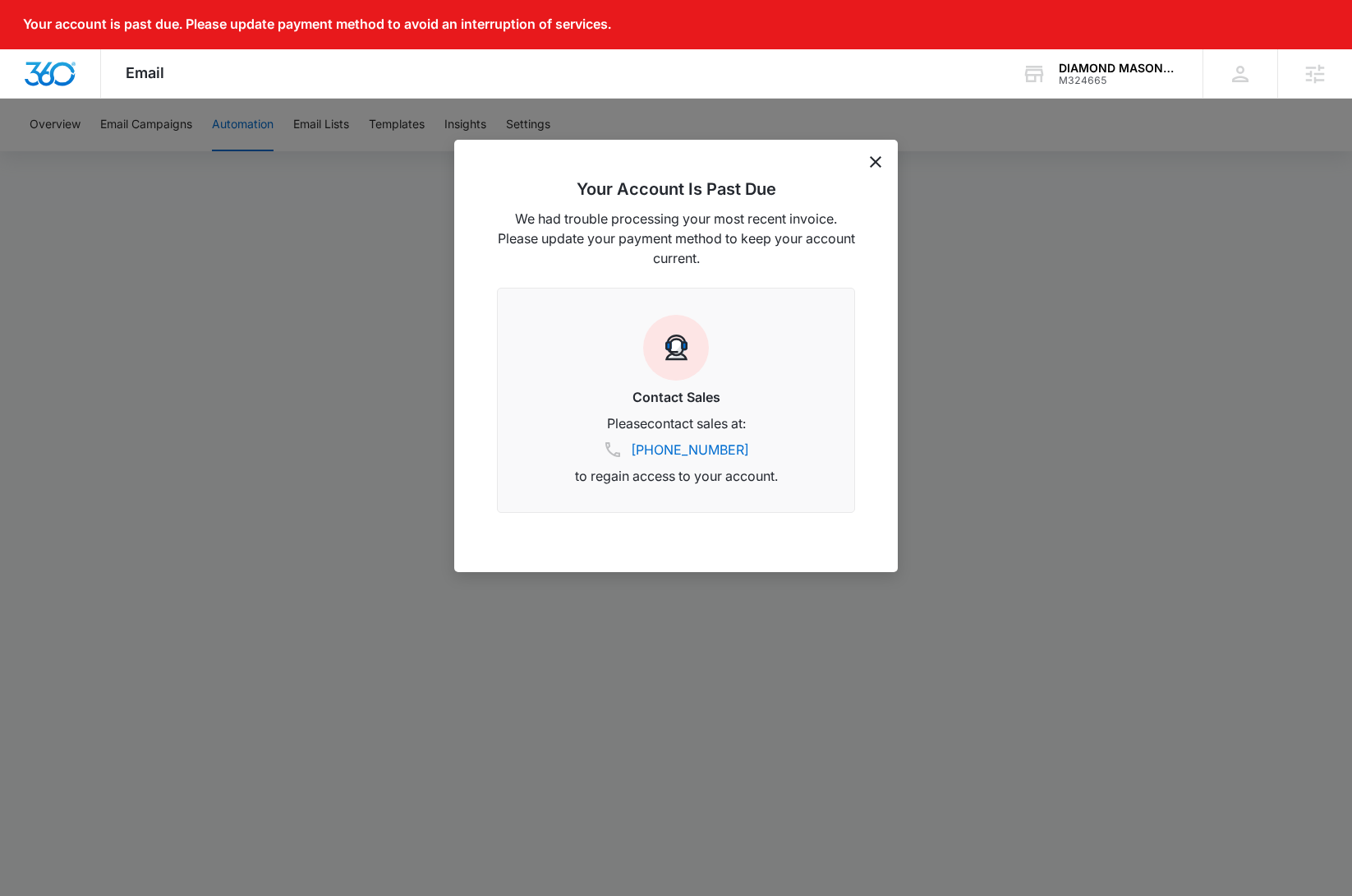
click at [877, 164] on icon "dismiss this dialog" at bounding box center [876, 162] width 12 height 12
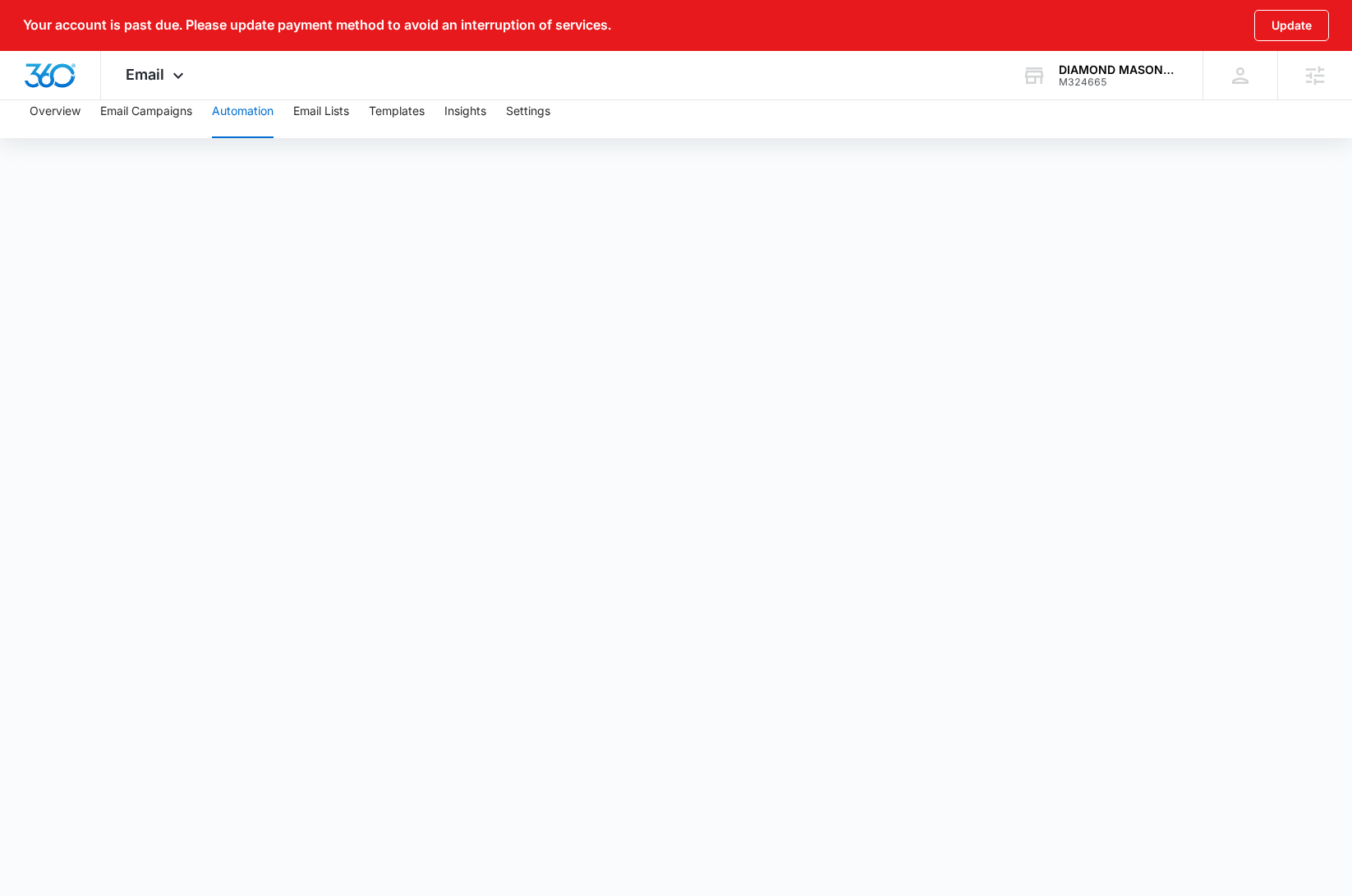
scroll to position [17, 0]
click at [168, 81] on icon at bounding box center [178, 80] width 19 height 19
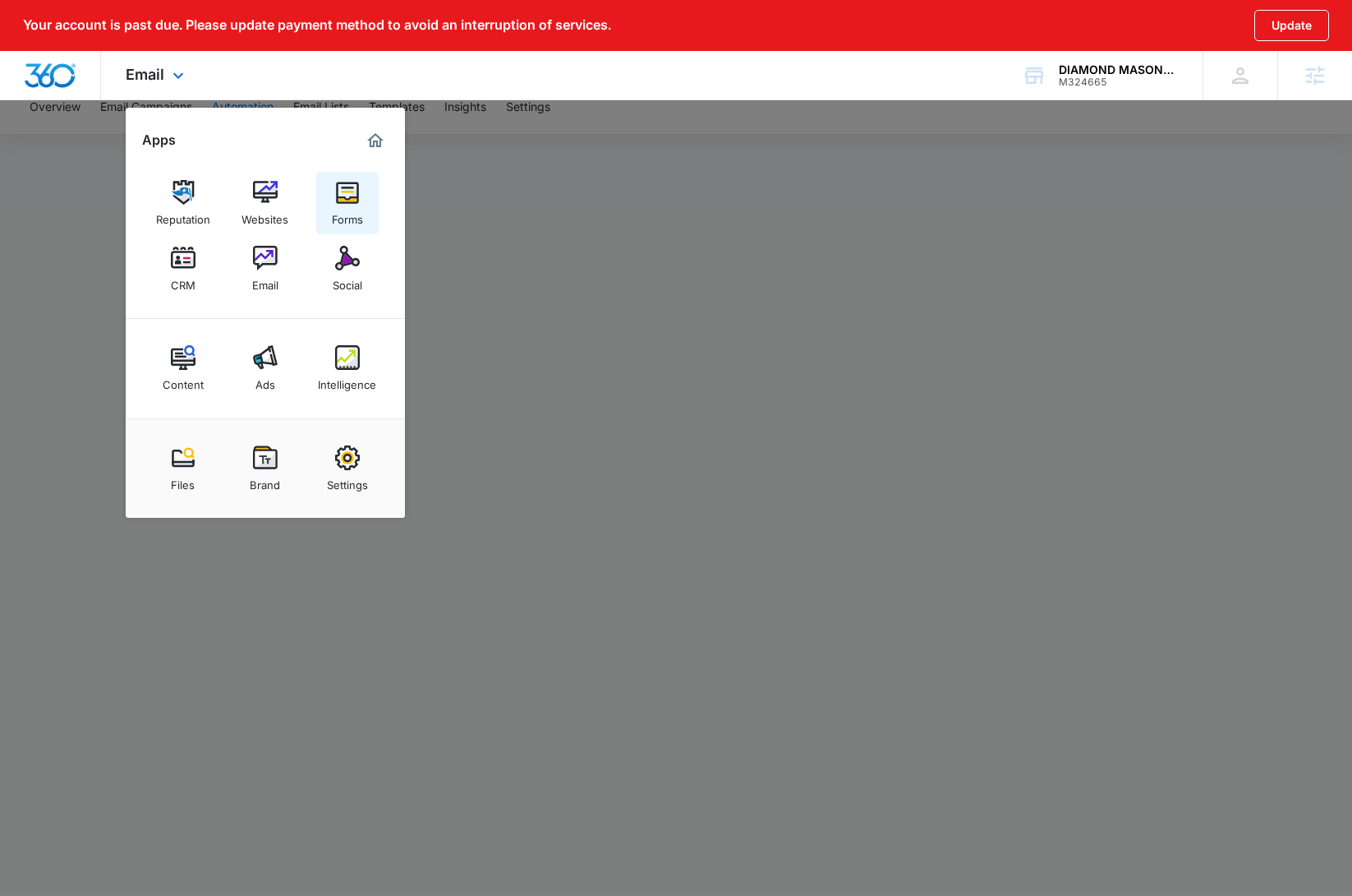
click at [355, 193] on img at bounding box center [347, 192] width 25 height 25
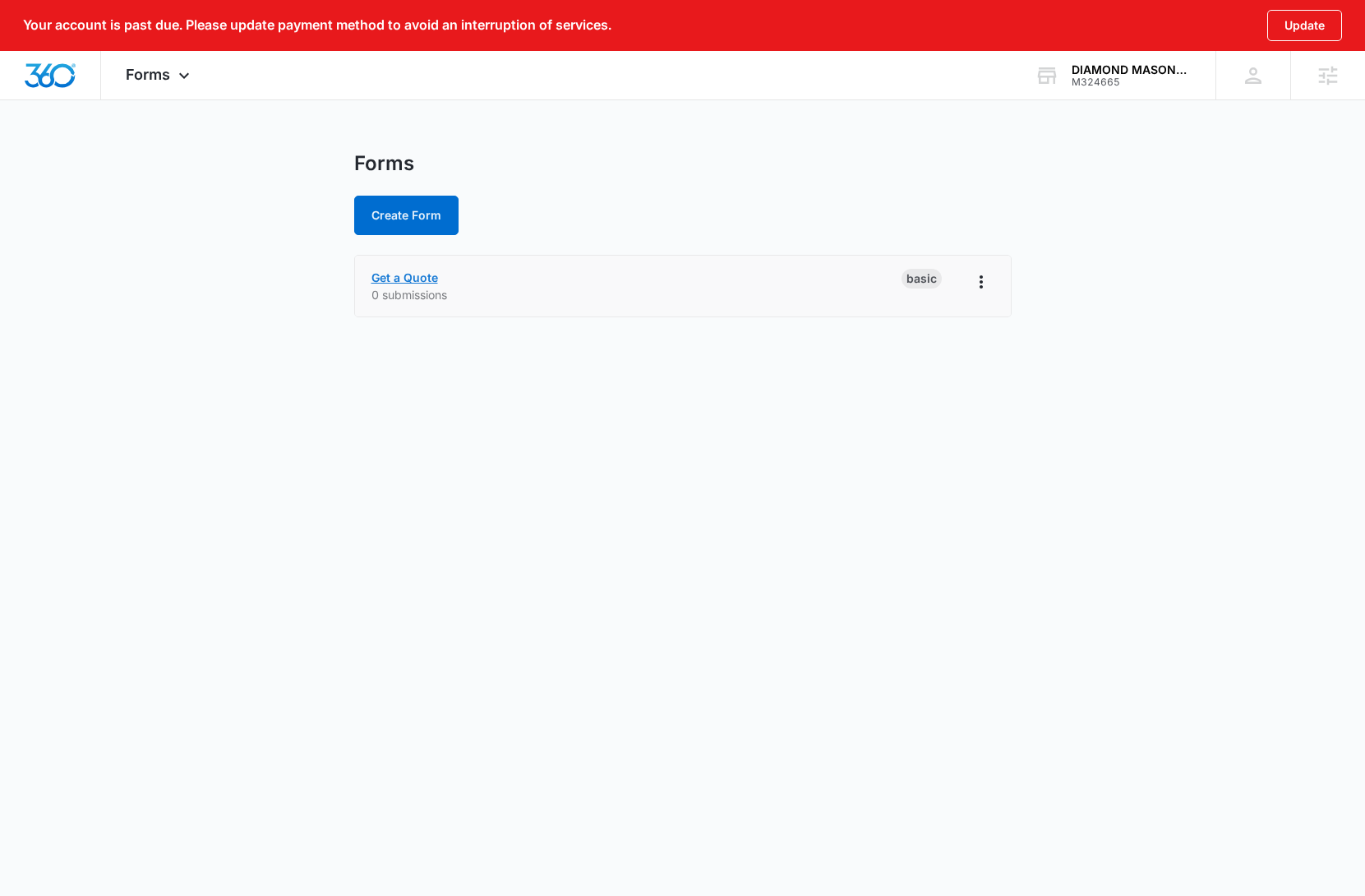
click at [398, 281] on link "Get a Quote" at bounding box center [404, 277] width 66 height 14
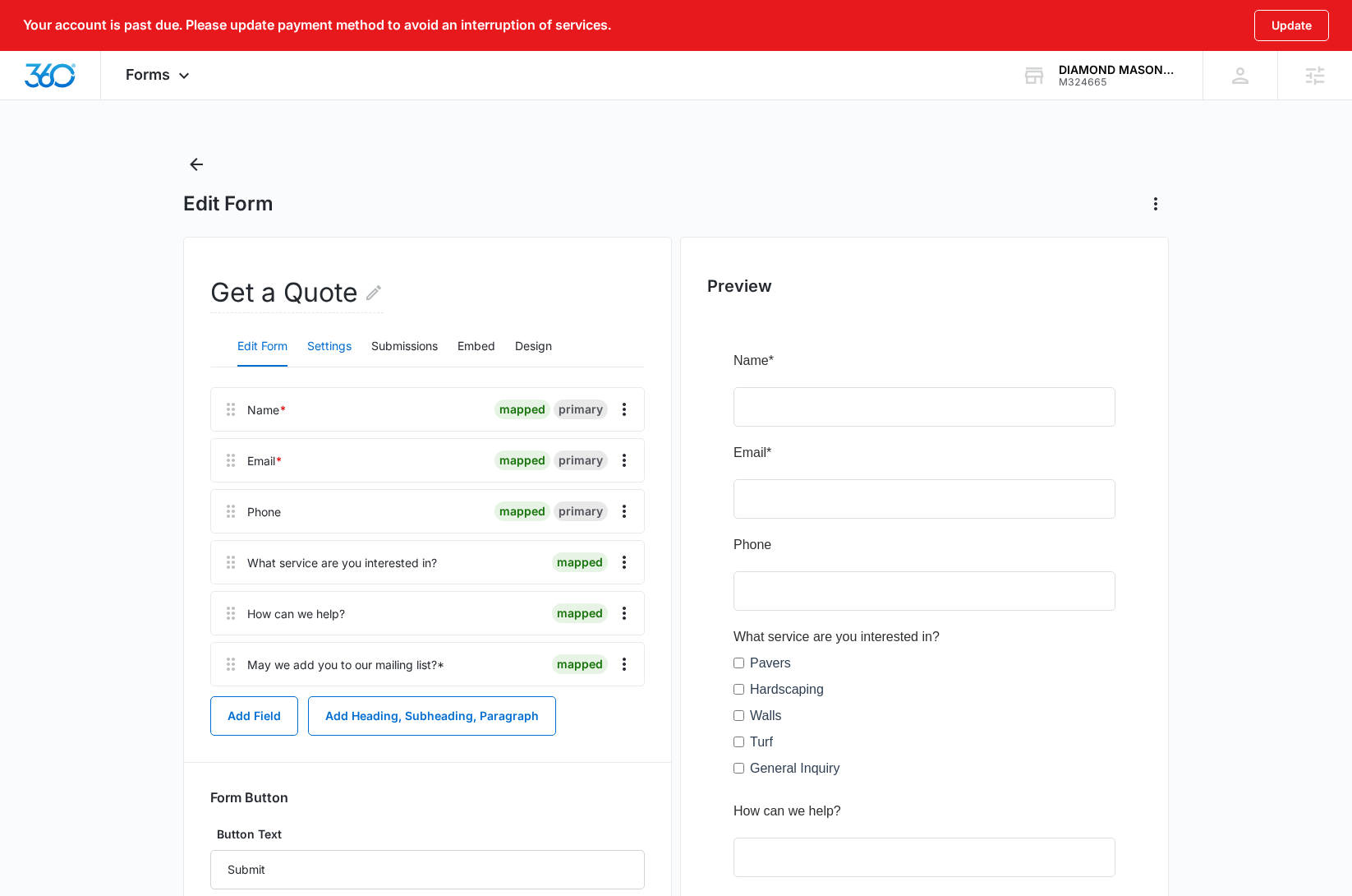
click at [329, 347] on button "Settings" at bounding box center [329, 346] width 44 height 39
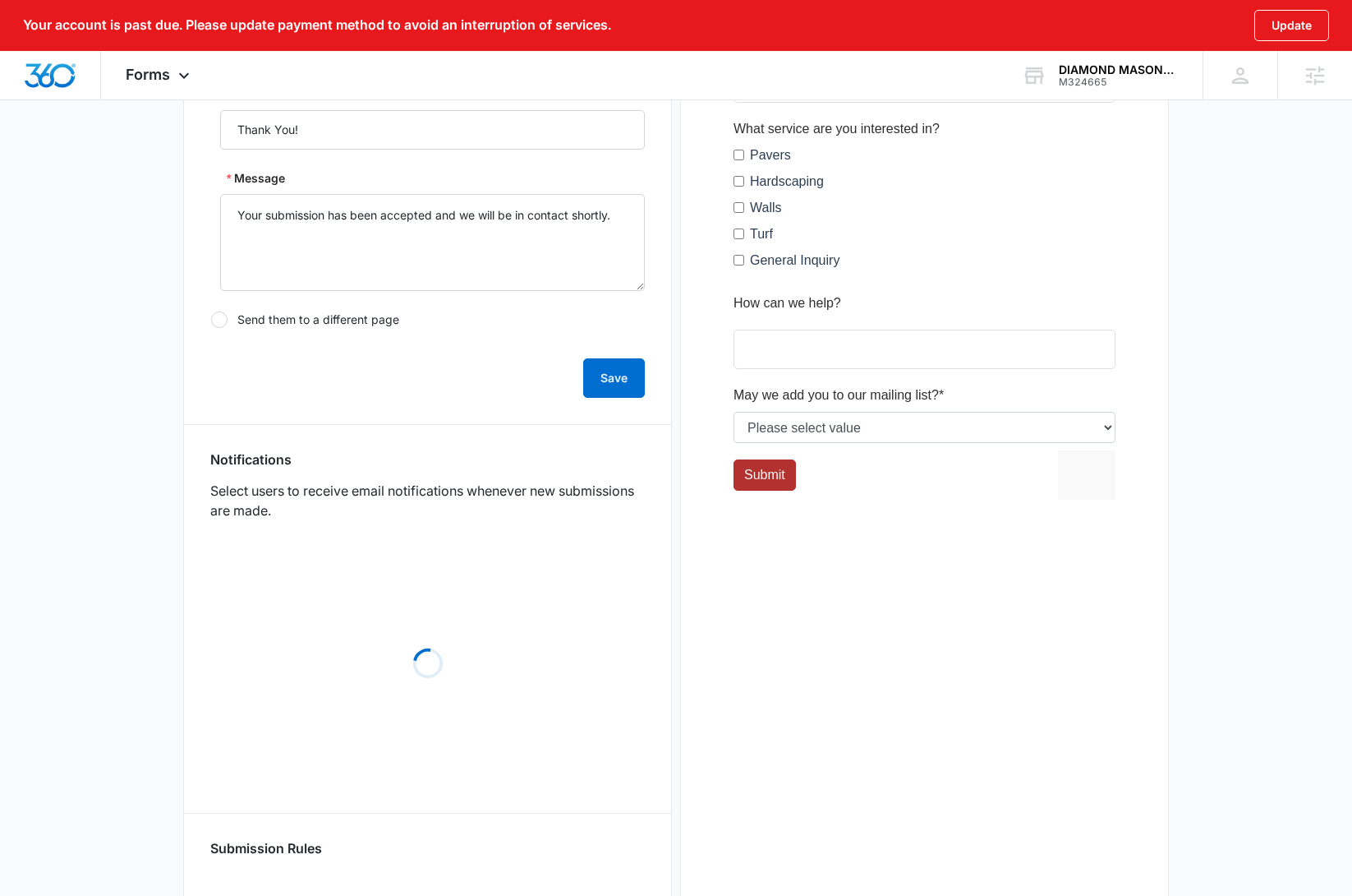
scroll to position [516, 0]
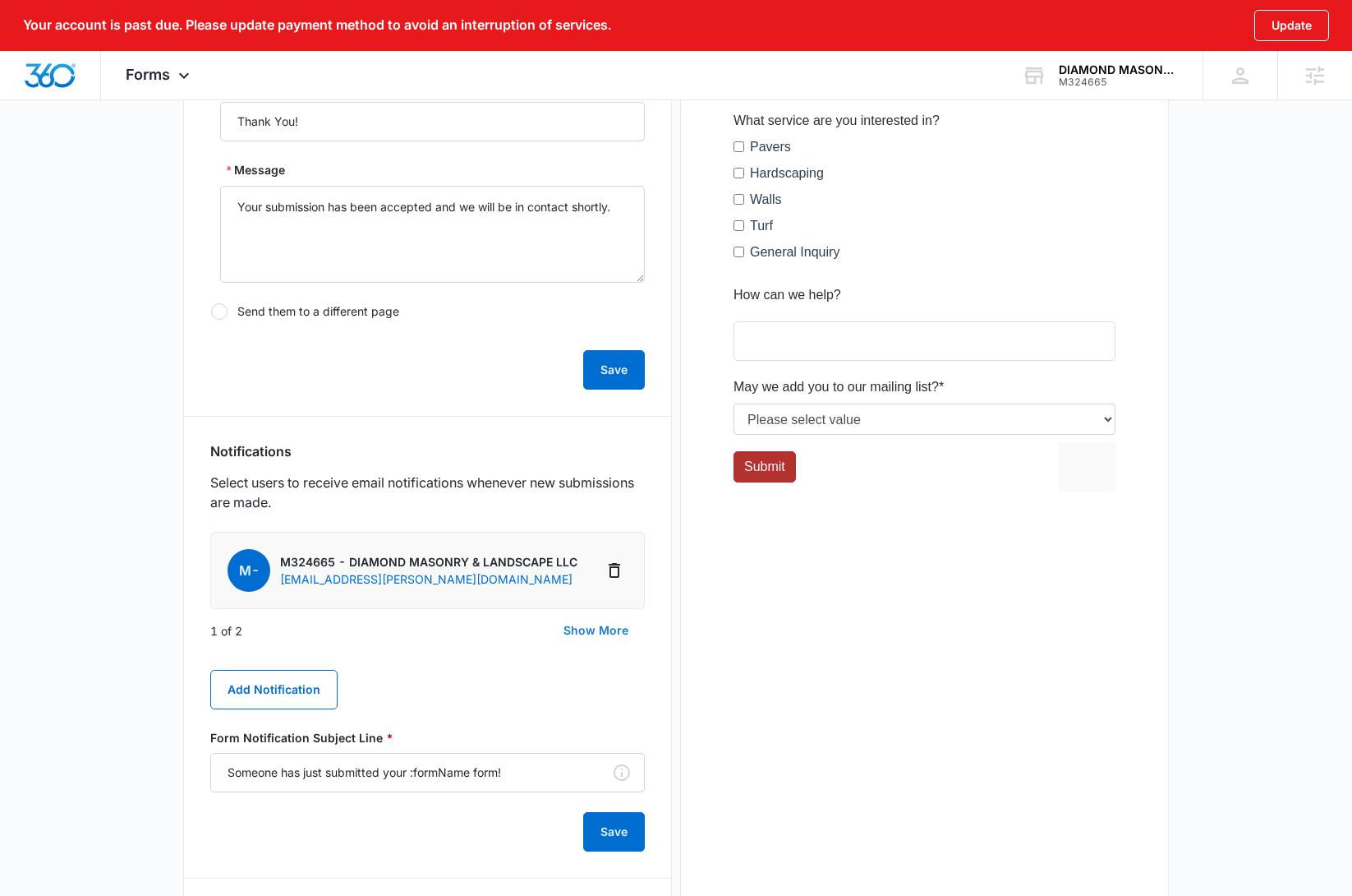
click at [559, 634] on button "Show More" at bounding box center [597, 629] width 98 height 39
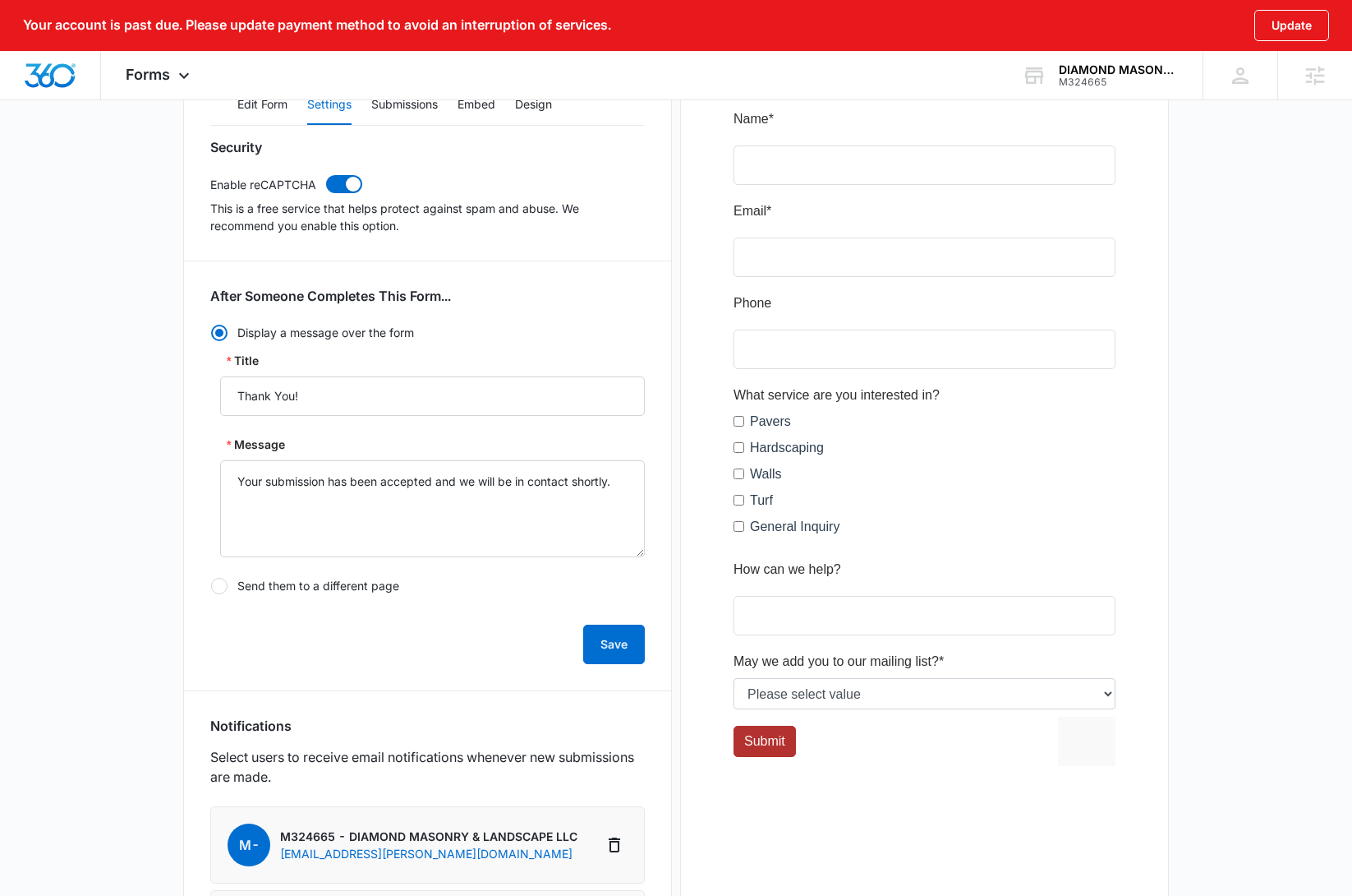
scroll to position [0, 0]
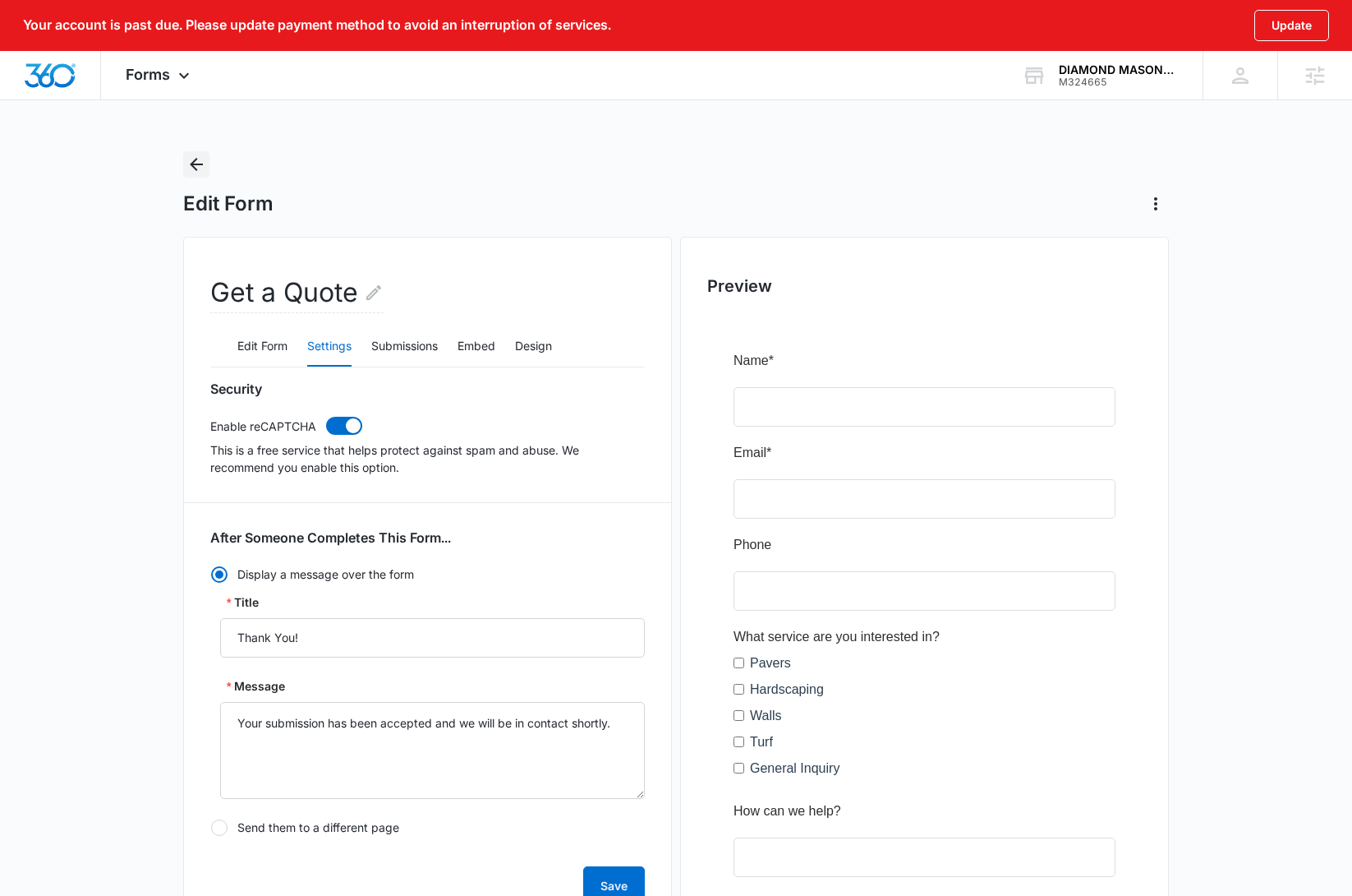
click at [191, 162] on icon "Back" at bounding box center [196, 165] width 19 height 19
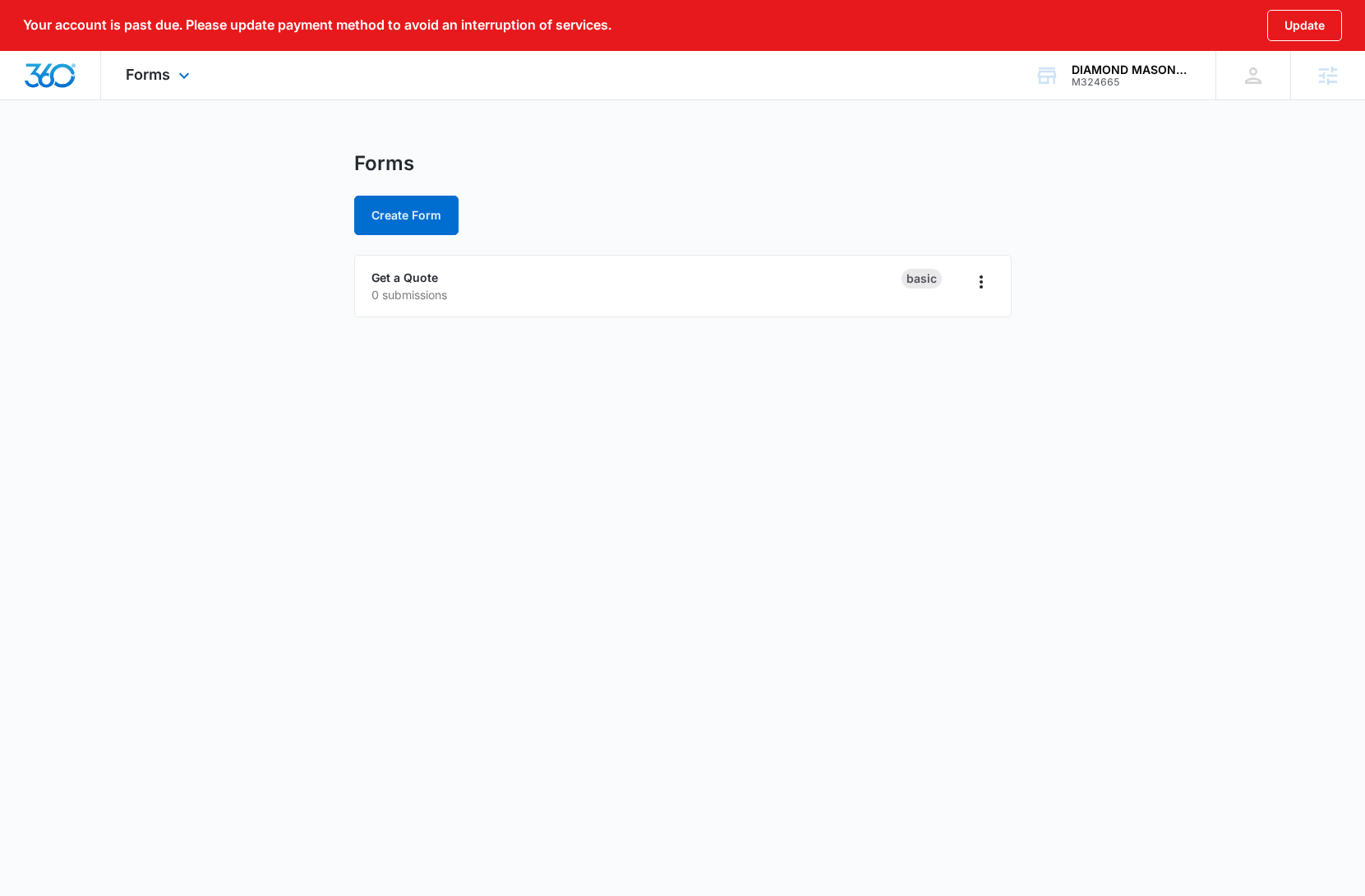
click at [47, 71] on img "Dashboard" at bounding box center [50, 76] width 53 height 25
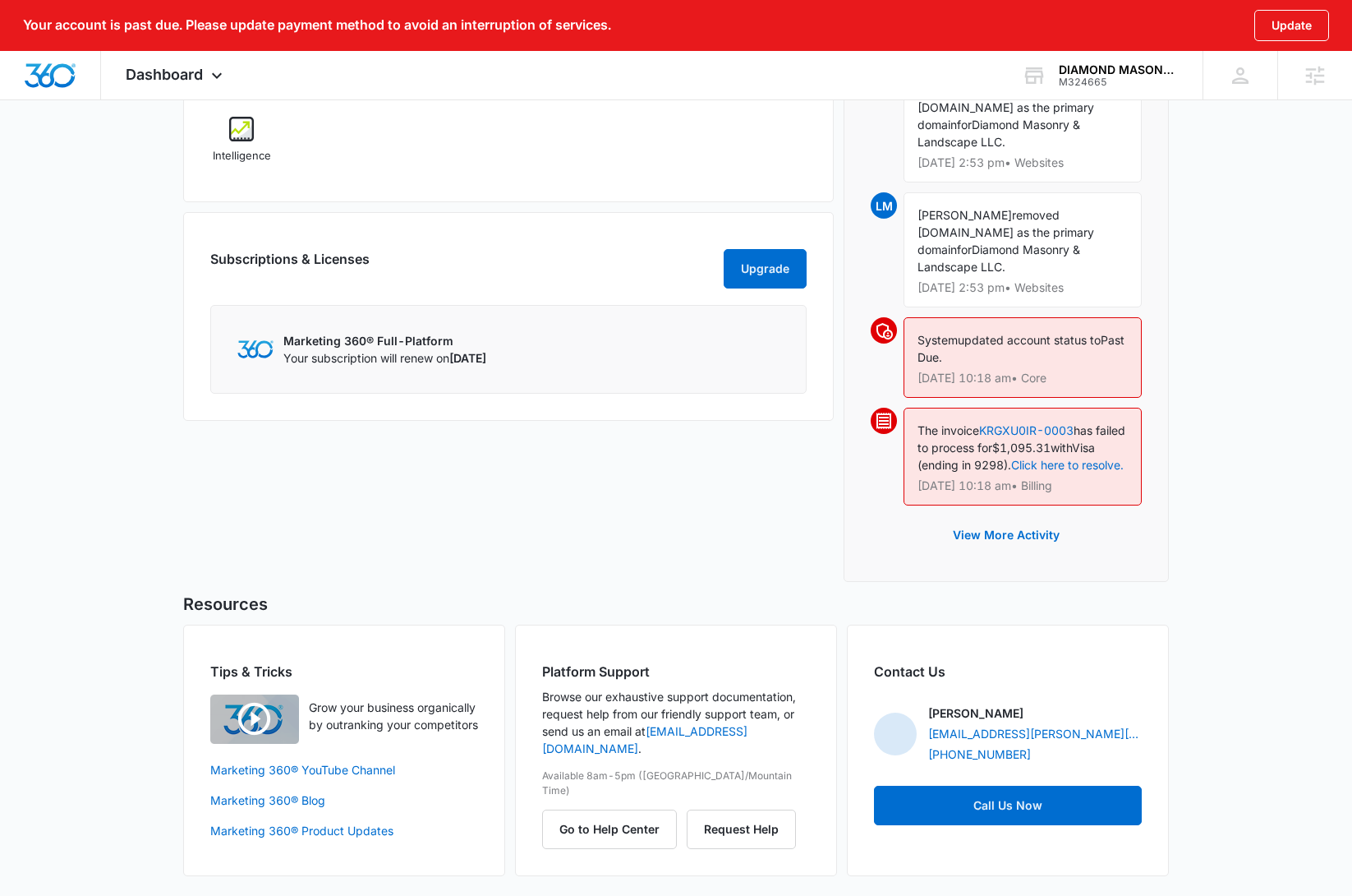
scroll to position [1190, 0]
